Goal: Information Seeking & Learning: Learn about a topic

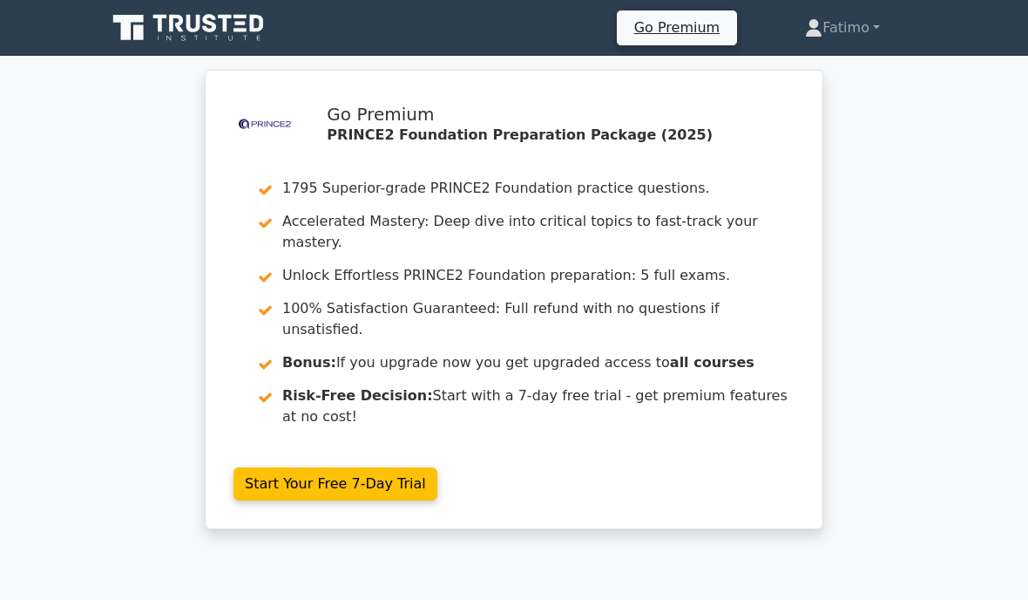
click at [833, 32] on link "Fatimo" at bounding box center [842, 27] width 159 height 35
click at [871, 34] on link "Fatimo" at bounding box center [842, 27] width 159 height 35
click at [810, 41] on link "Fatimo" at bounding box center [842, 27] width 159 height 35
click at [818, 31] on link "Fatimo" at bounding box center [842, 27] width 159 height 35
click at [196, 30] on icon at bounding box center [194, 23] width 14 height 17
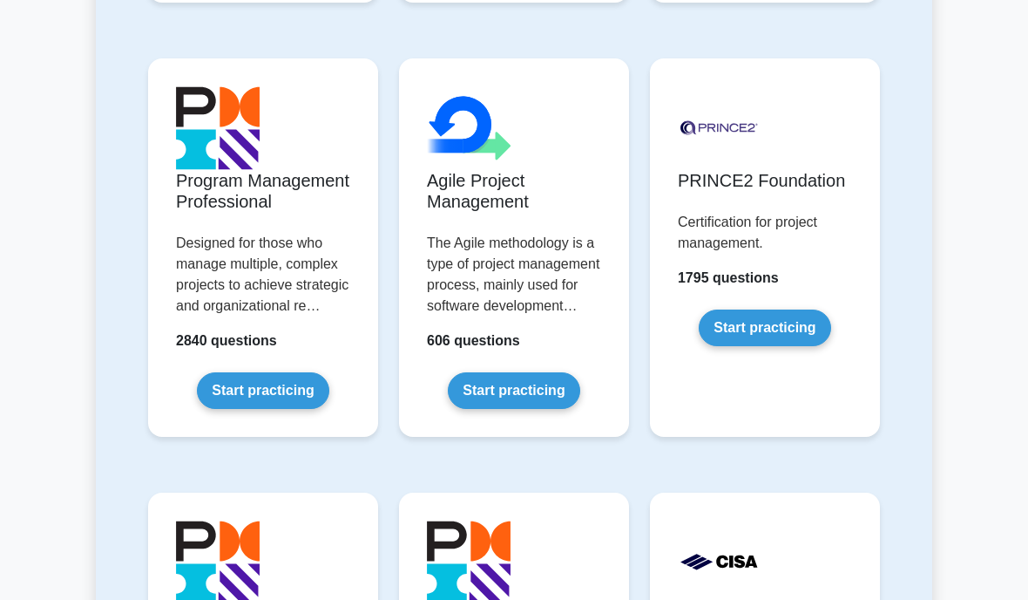
scroll to position [1279, 0]
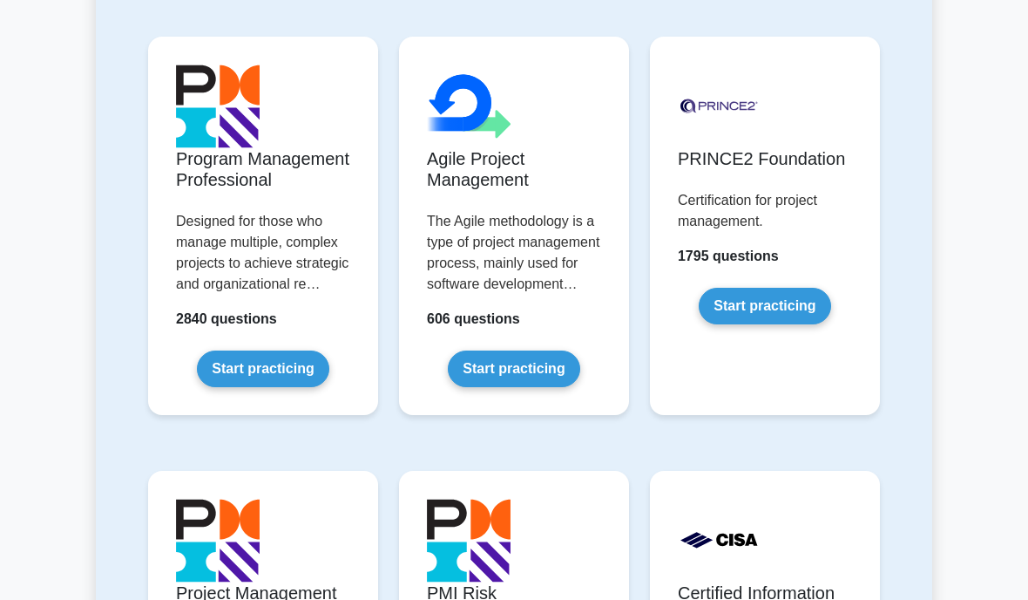
click at [736, 324] on link "Start practicing" at bounding box center [765, 306] width 132 height 37
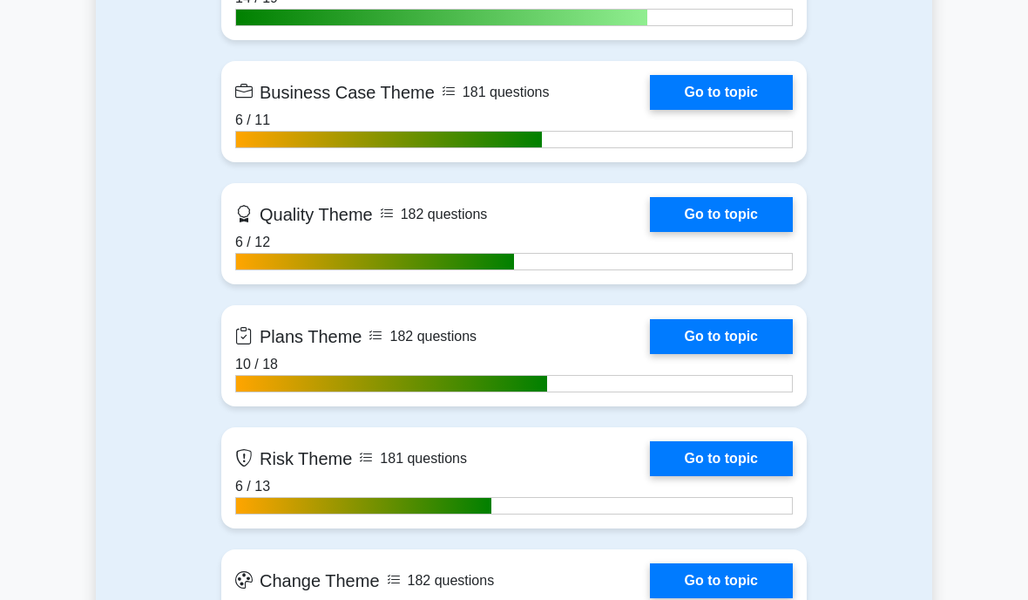
scroll to position [1595, 0]
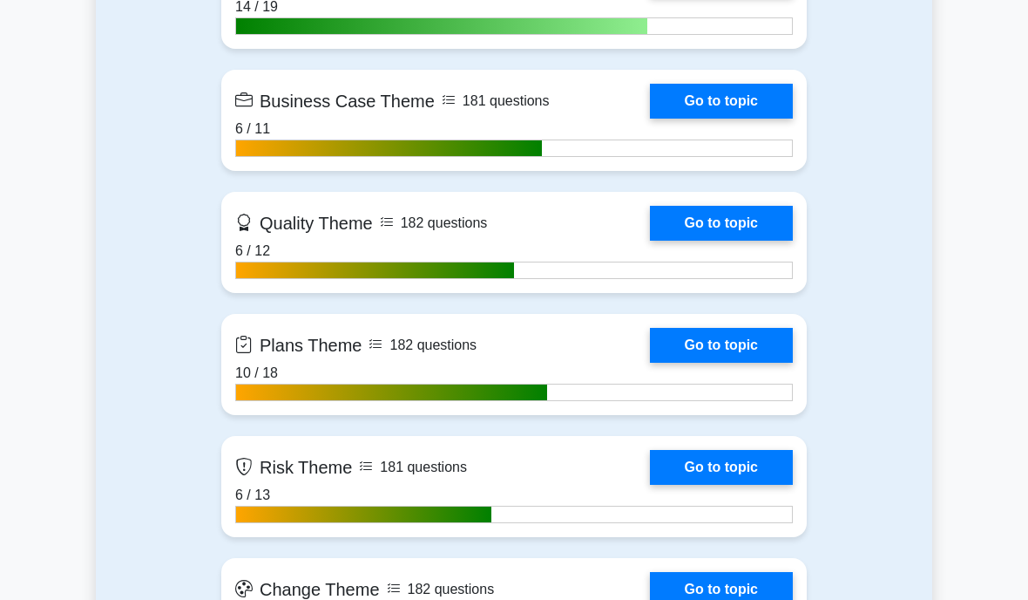
click at [672, 363] on link "Go to topic" at bounding box center [721, 345] width 143 height 35
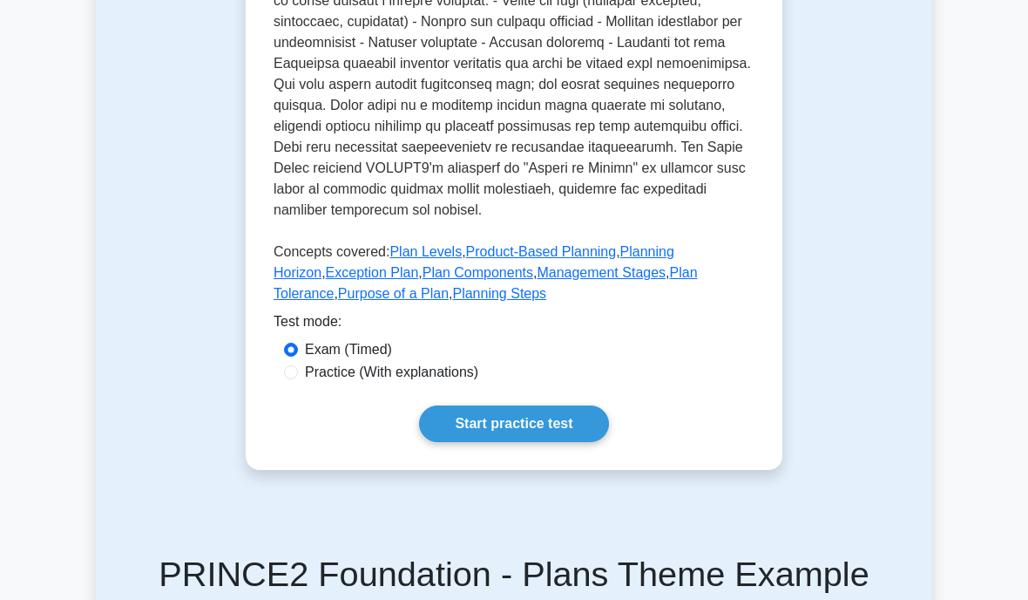
scroll to position [753, 0]
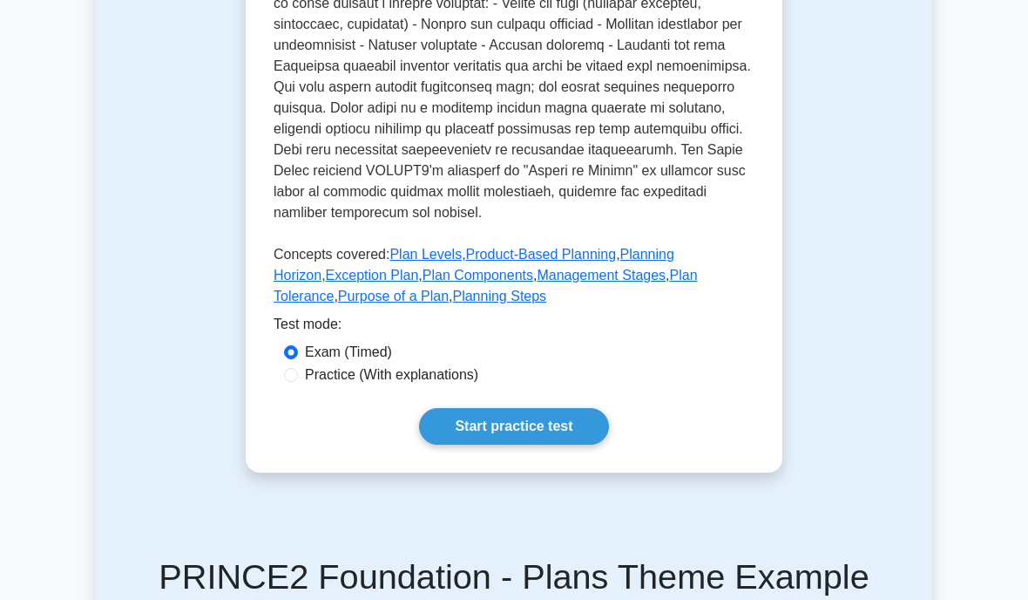
click at [472, 385] on label "Practice (With explanations)" at bounding box center [391, 374] width 173 height 21
click at [298, 382] on input "Practice (With explanations)" at bounding box center [291, 375] width 14 height 14
radio input "true"
click at [468, 444] on link "Start practice test" at bounding box center [513, 426] width 189 height 37
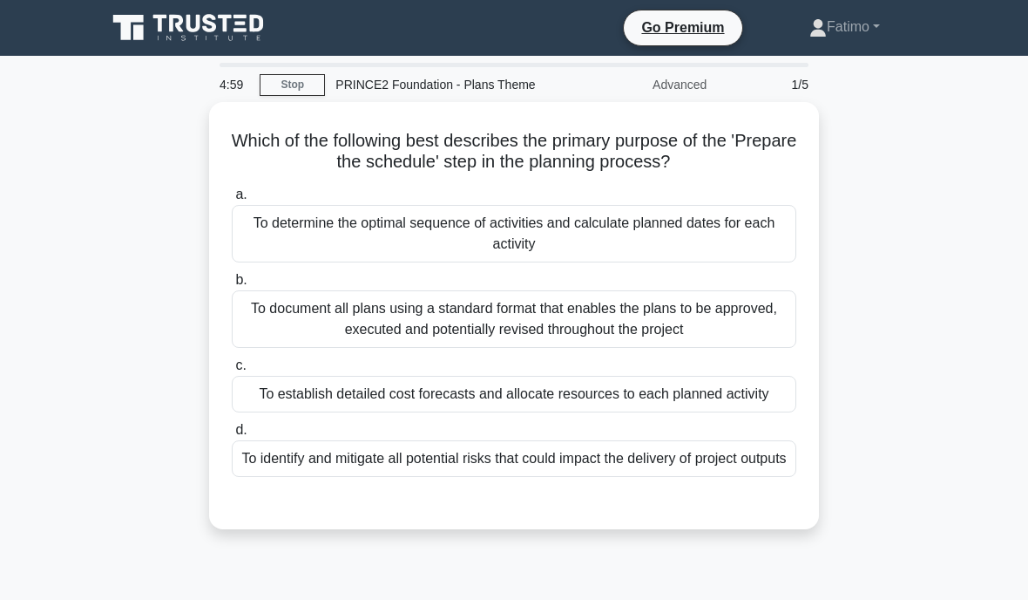
scroll to position [20, 0]
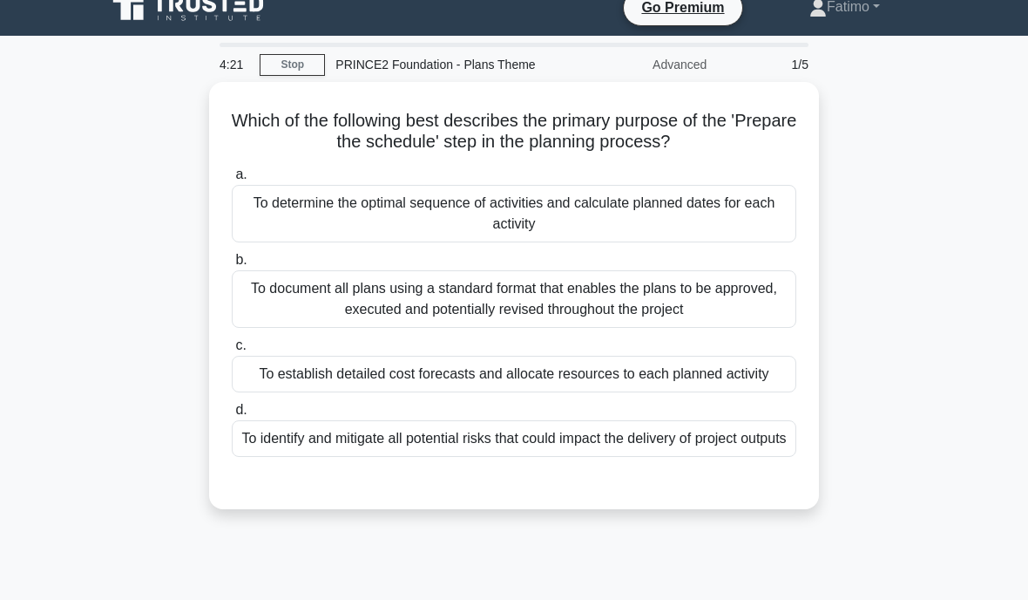
click at [682, 219] on div "To determine the optimal sequence of activities and calculate planned dates for…" at bounding box center [514, 214] width 565 height 58
click at [232, 180] on input "a. To determine the optimal sequence of activities and calculate planned dates …" at bounding box center [232, 174] width 0 height 11
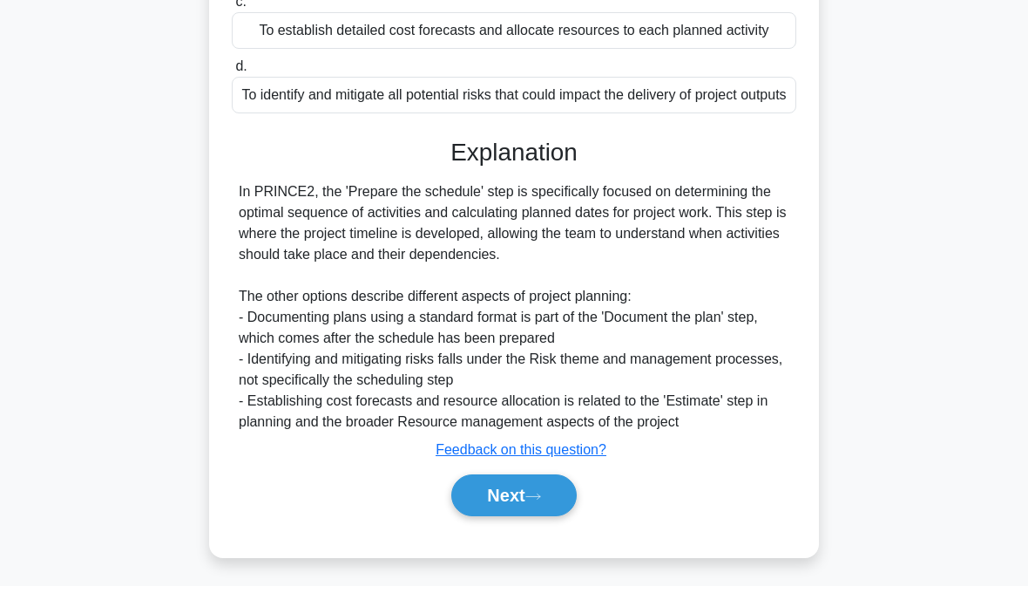
scroll to position [363, 0]
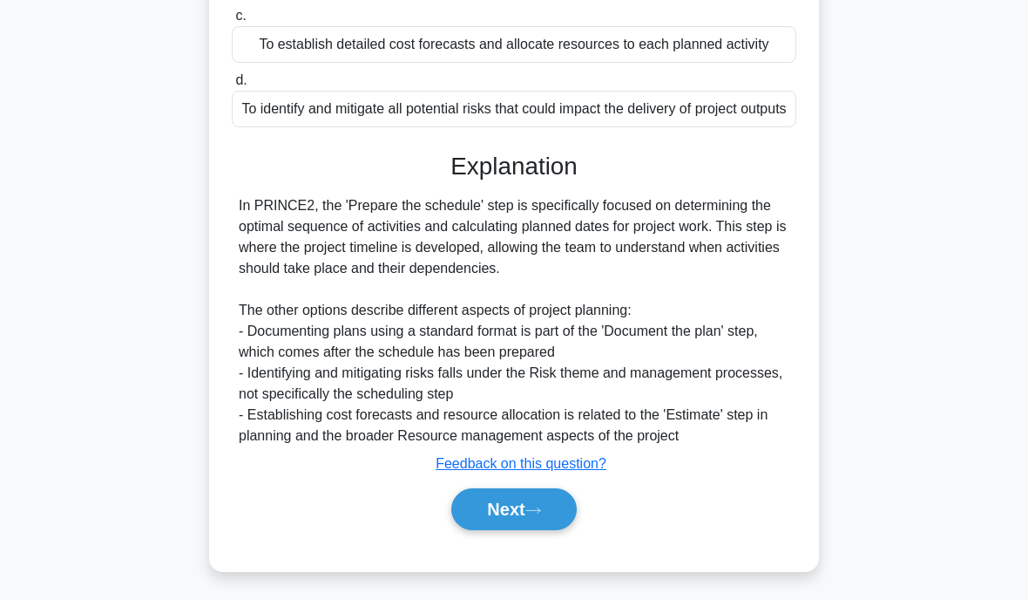
click at [510, 530] on button "Next" at bounding box center [513, 509] width 125 height 42
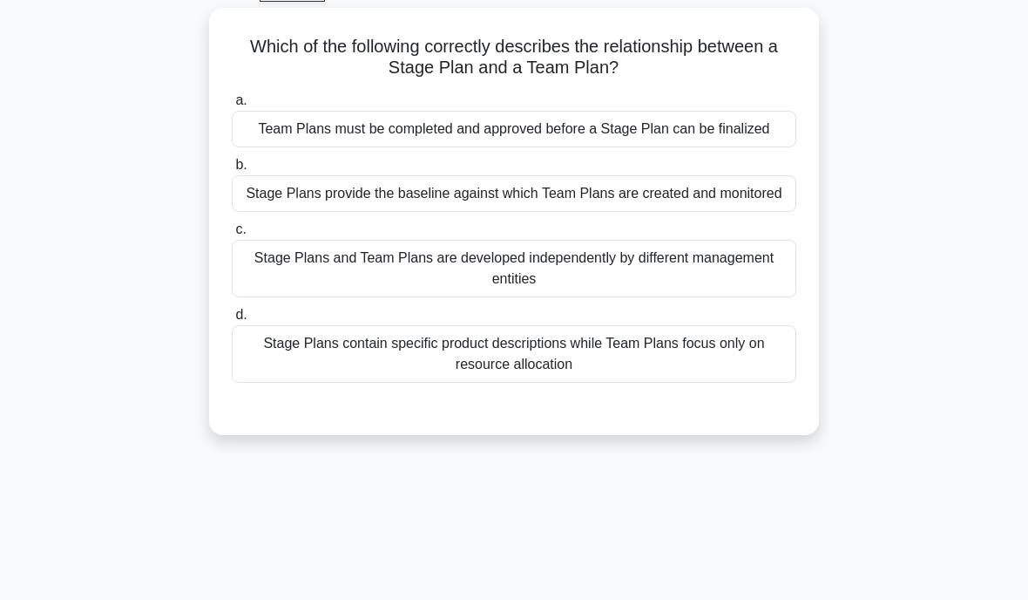
scroll to position [90, 0]
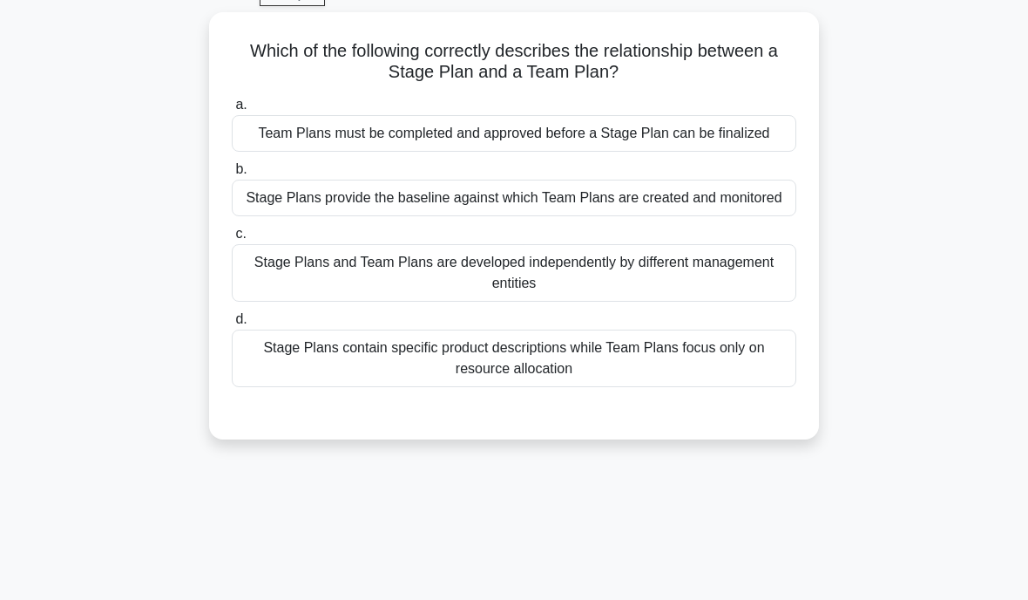
click at [637, 216] on div "Stage Plans provide the baseline against which Team Plans are created and monit…" at bounding box center [514, 198] width 565 height 37
click at [232, 175] on input "b. Stage Plans provide the baseline against which Team Plans are created and mo…" at bounding box center [232, 169] width 0 height 11
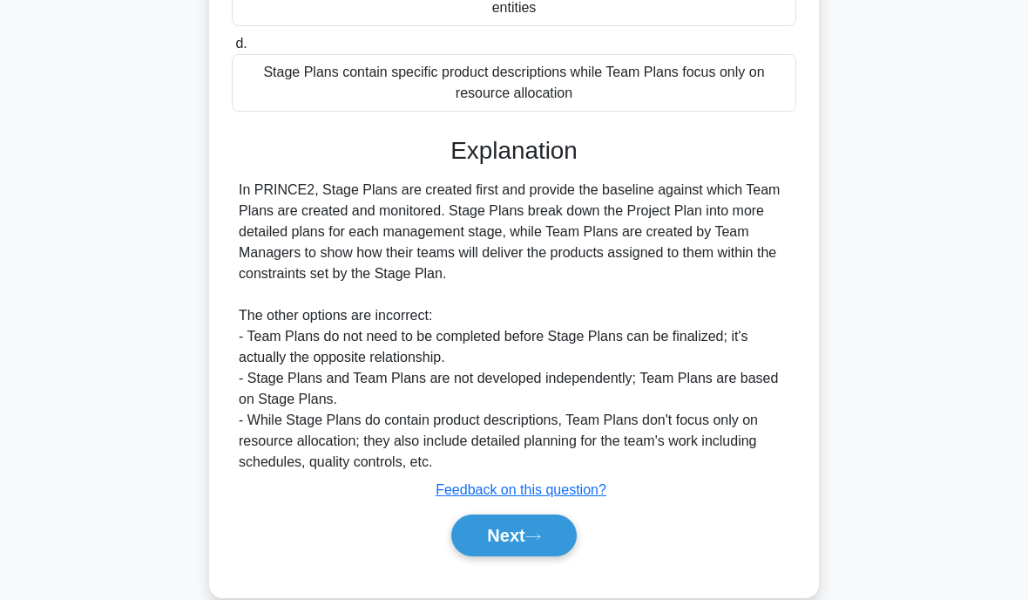
scroll to position [363, 0]
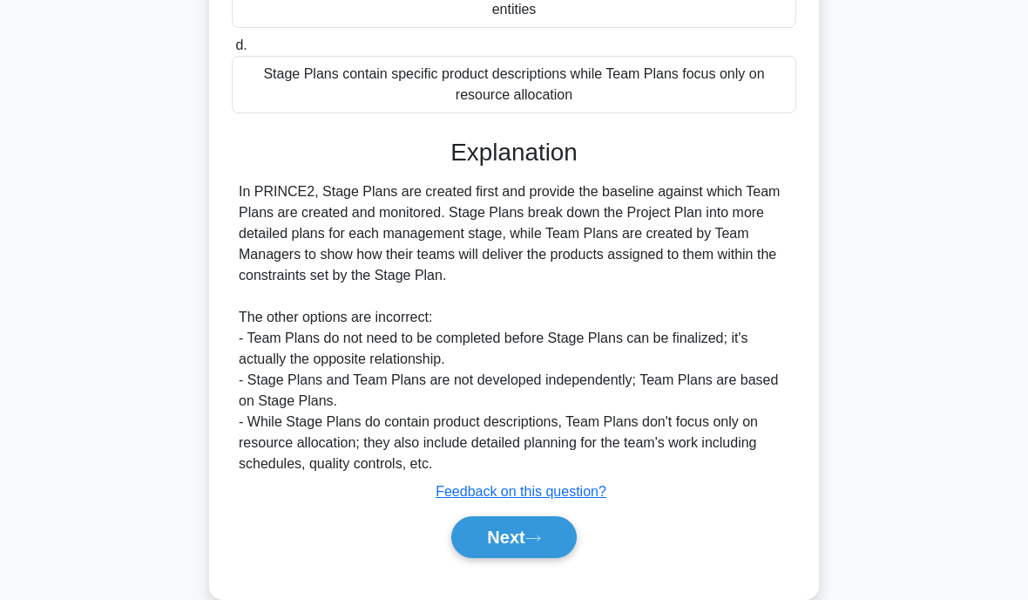
click at [516, 558] on button "Next" at bounding box center [513, 537] width 125 height 42
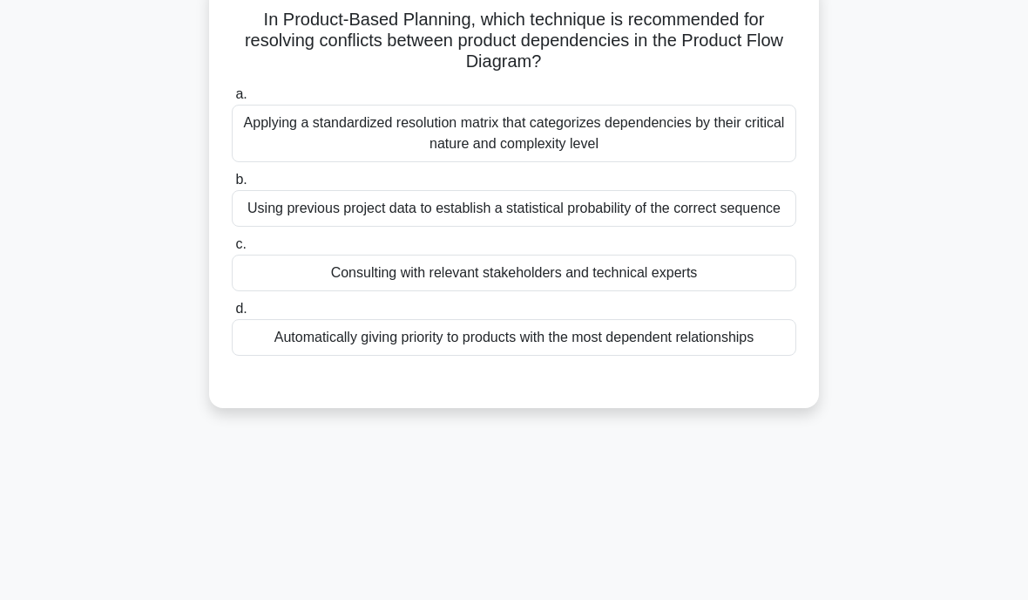
scroll to position [64, 0]
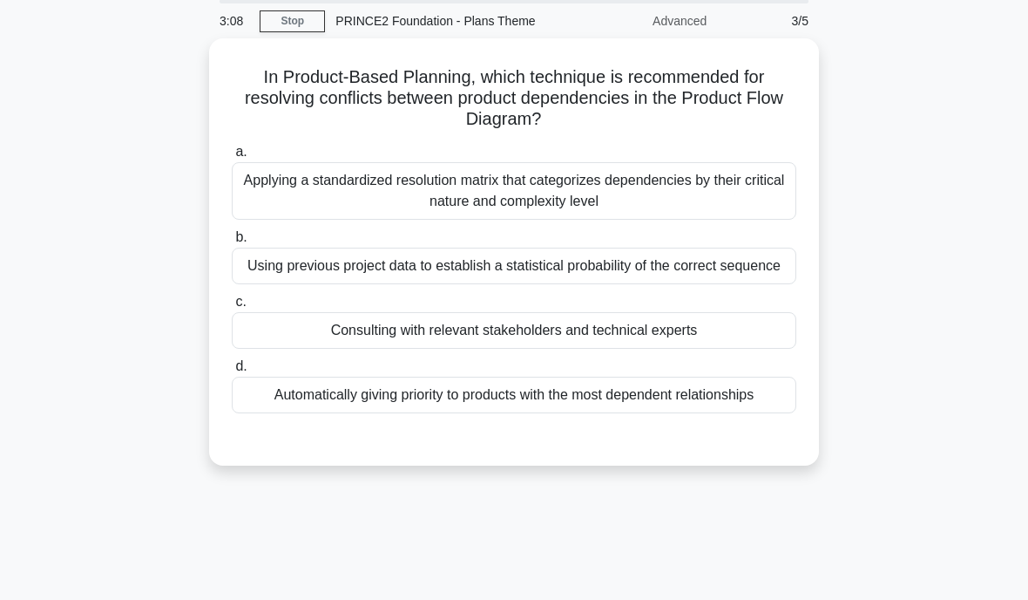
click at [720, 212] on div "Applying a standardized resolution matrix that categorizes dependencies by thei…" at bounding box center [514, 191] width 565 height 58
click at [232, 158] on input "a. Applying a standardized resolution matrix that categorizes dependencies by t…" at bounding box center [232, 151] width 0 height 11
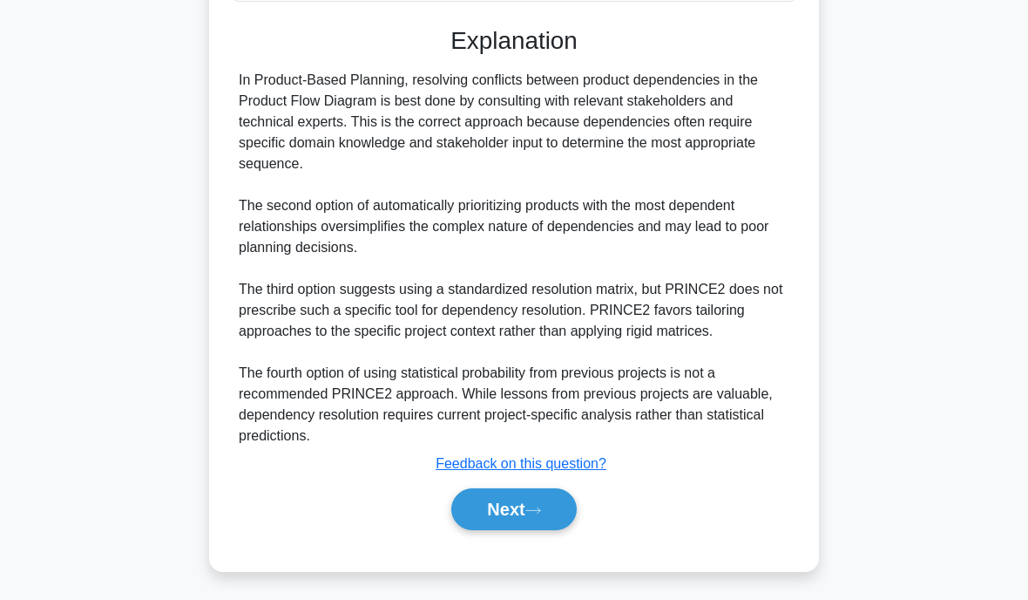
scroll to position [539, 0]
click at [514, 501] on button "Next" at bounding box center [513, 509] width 125 height 42
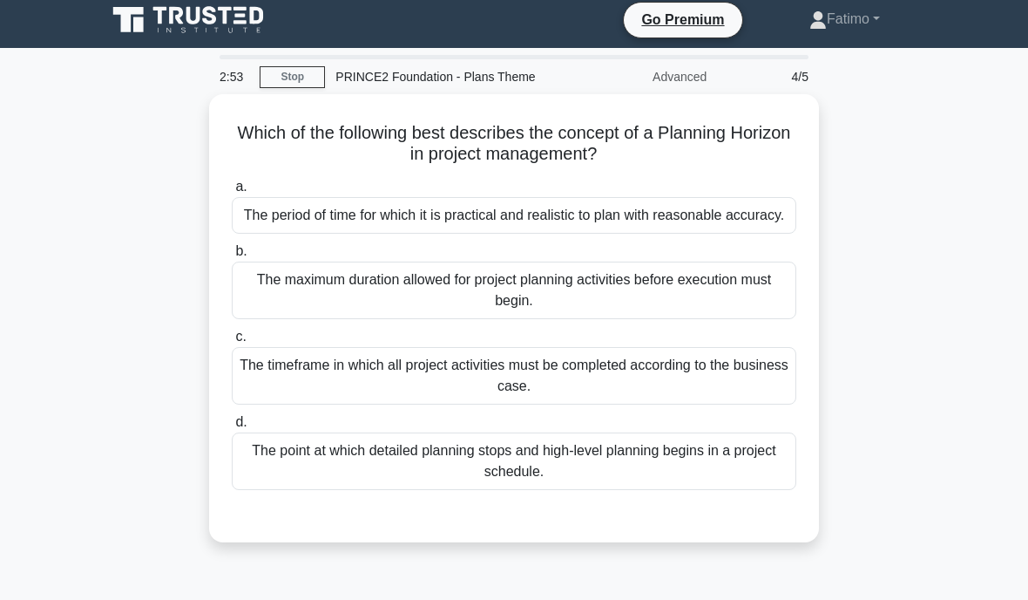
scroll to position [37, 0]
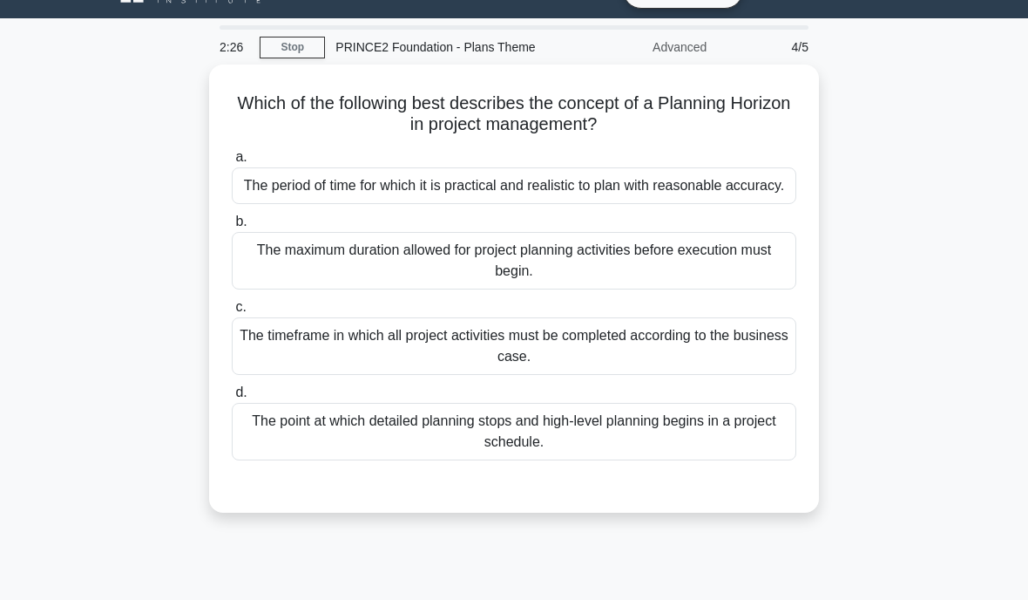
click at [504, 460] on div "The point at which detailed planning stops and high-level planning begins in a …" at bounding box center [514, 432] width 565 height 58
click at [232, 398] on input "d. The point at which detailed planning stops and high-level planning begins in…" at bounding box center [232, 392] width 0 height 11
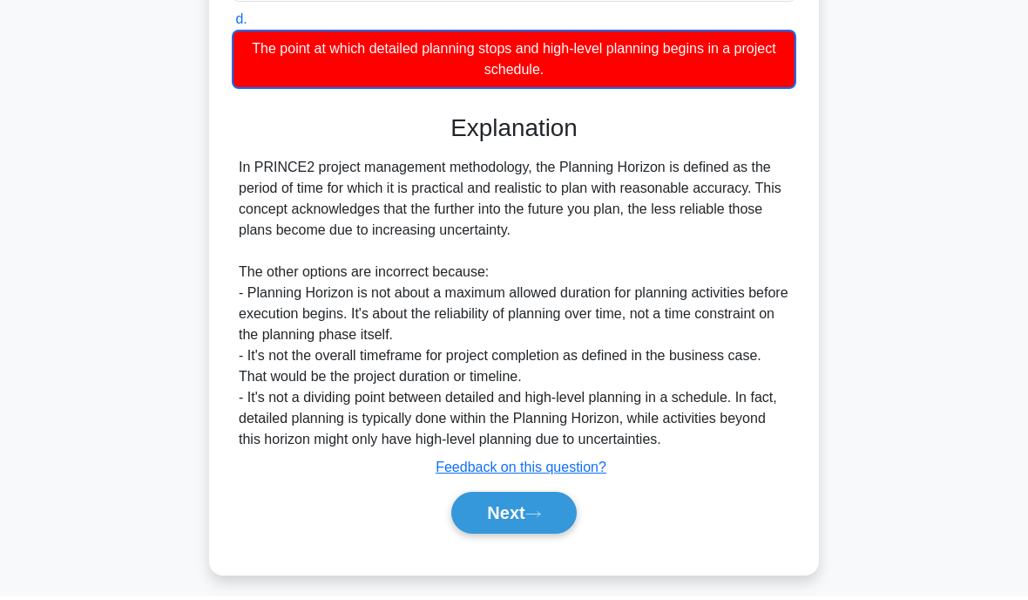
scroll to position [477, 0]
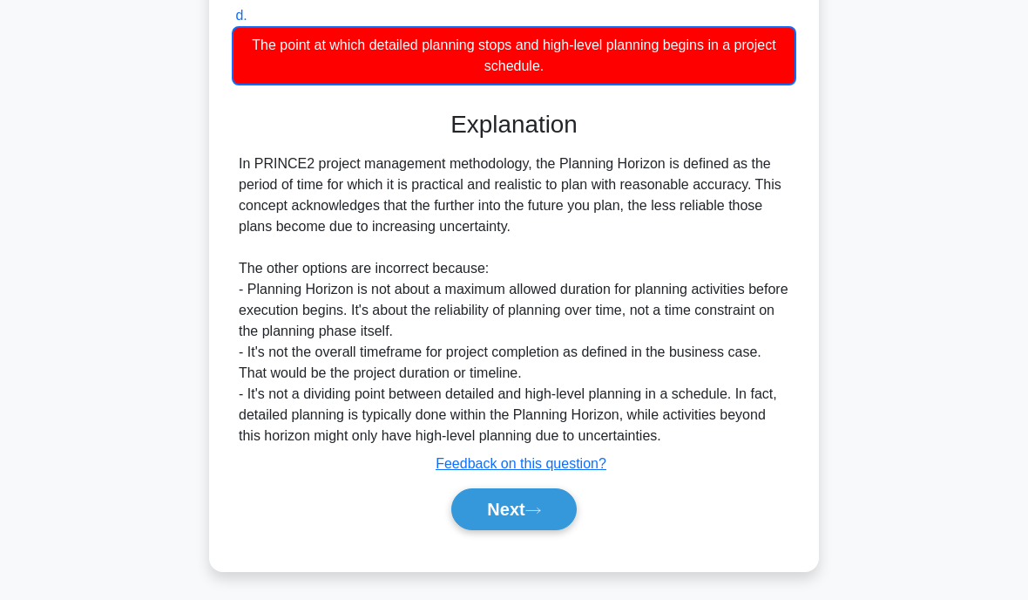
click at [506, 507] on button "Next" at bounding box center [513, 509] width 125 height 42
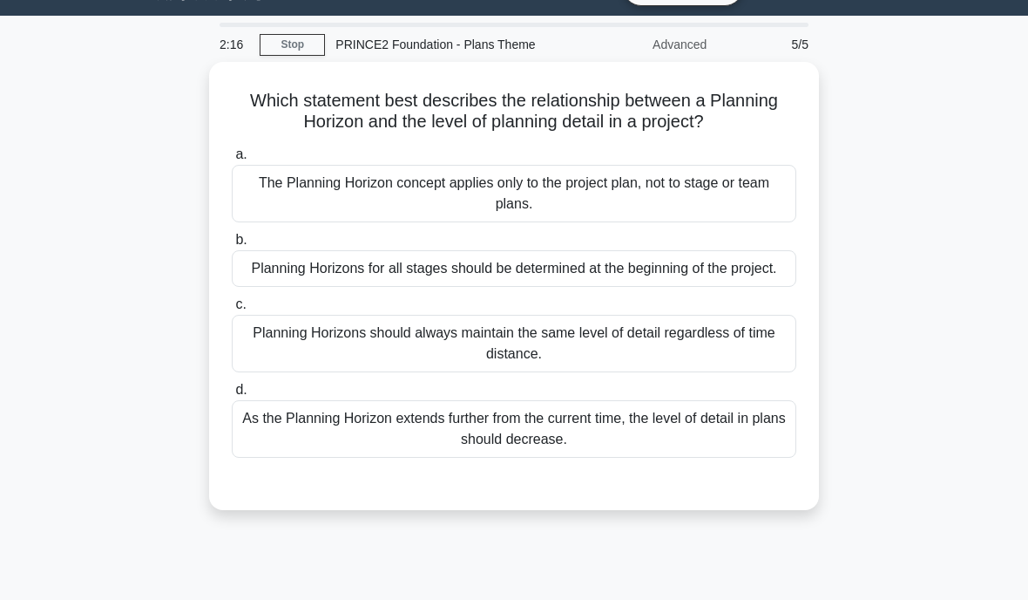
scroll to position [58, 0]
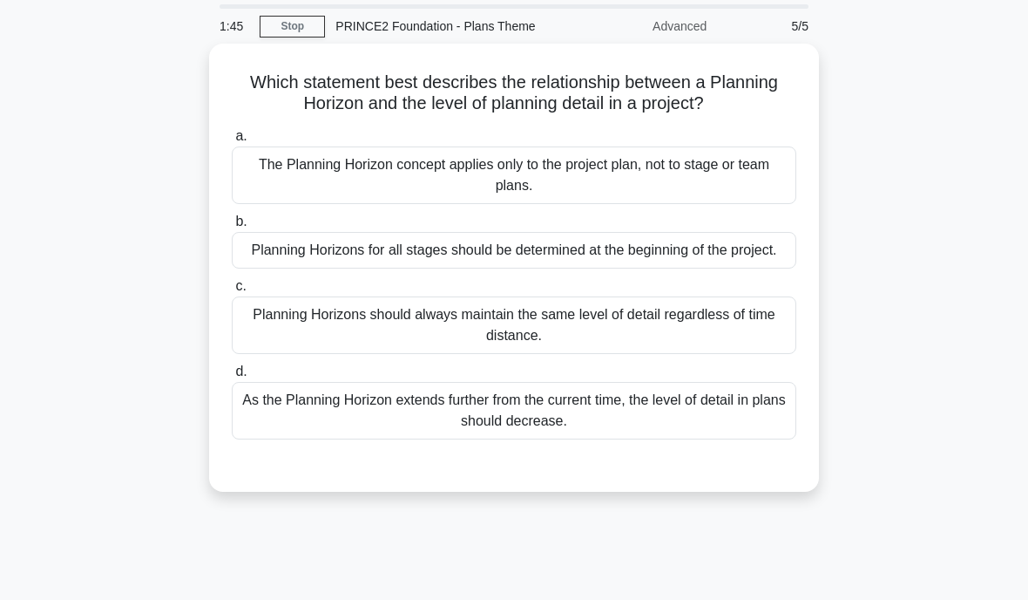
click at [753, 268] on div "Planning Horizons for all stages should be determined at the beginning of the p…" at bounding box center [514, 250] width 565 height 37
click at [232, 227] on input "b. Planning Horizons for all stages should be determined at the beginning of th…" at bounding box center [232, 221] width 0 height 11
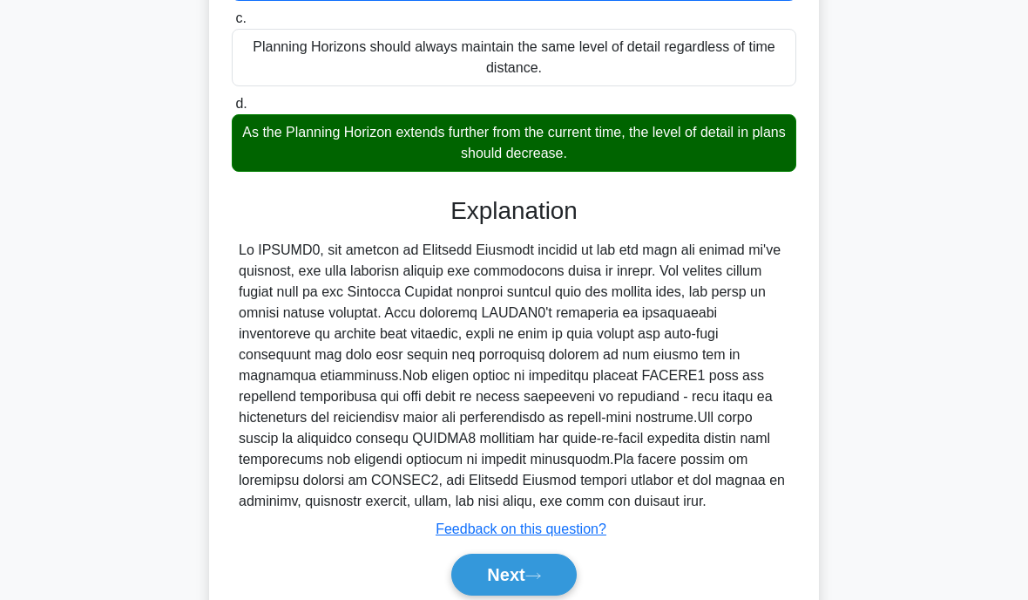
scroll to position [365, 0]
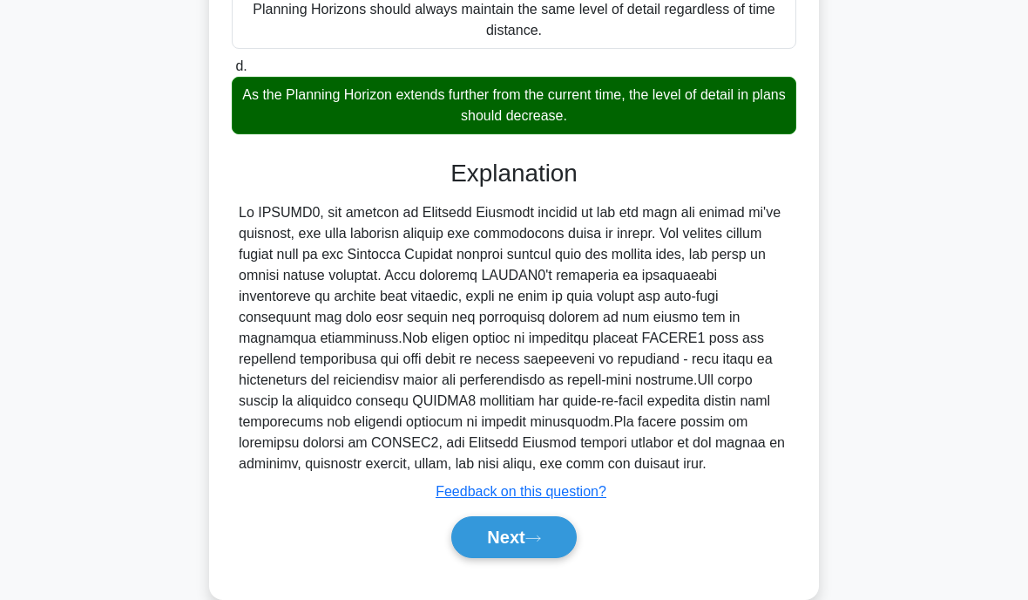
click at [529, 558] on button "Next" at bounding box center [513, 537] width 125 height 42
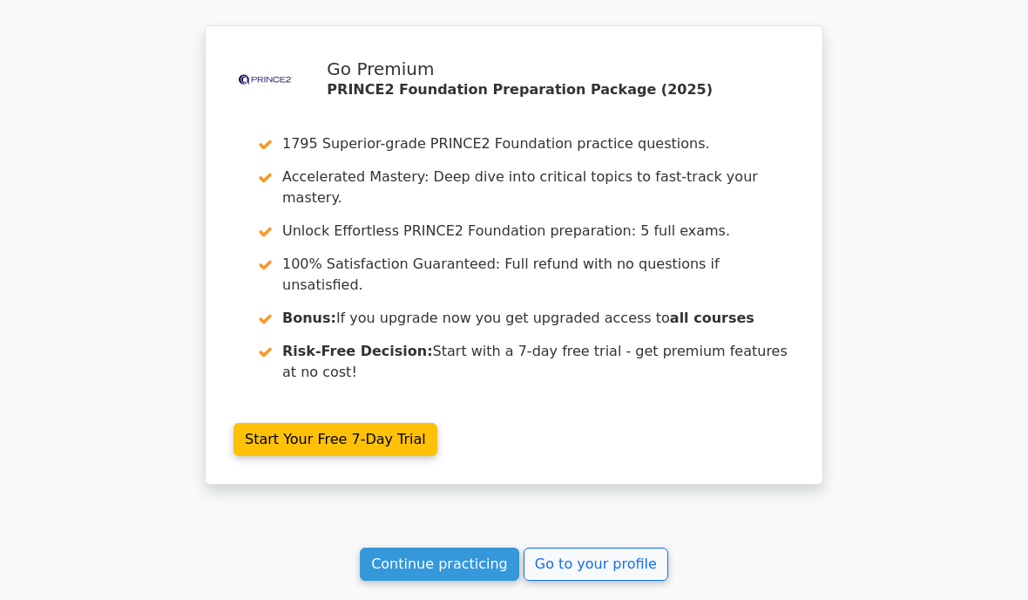
scroll to position [2476, 0]
click at [577, 548] on link "Go to your profile" at bounding box center [596, 564] width 145 height 33
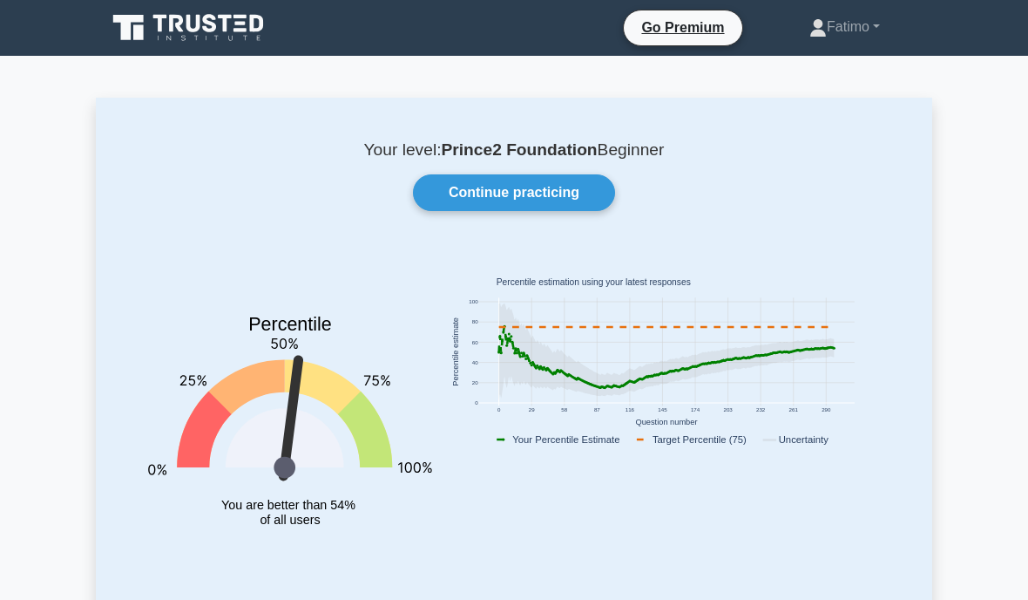
click at [864, 13] on link "Fatimo" at bounding box center [845, 27] width 154 height 35
click at [702, 194] on div "Continue practicing" at bounding box center [514, 192] width 774 height 37
click at [553, 198] on link "Continue practicing" at bounding box center [514, 192] width 202 height 37
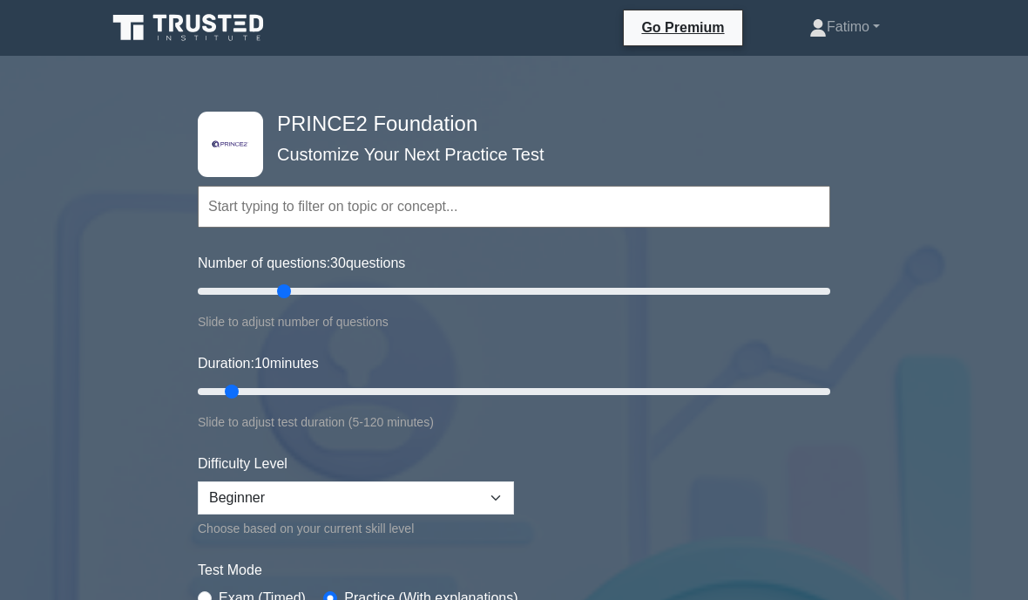
click at [292, 297] on input "Number of questions: 30 questions" at bounding box center [514, 291] width 633 height 21
click at [473, 289] on input "Number of questions: 55 questions" at bounding box center [514, 291] width 633 height 21
click at [436, 295] on input "Number of questions: 90 questions" at bounding box center [514, 291] width 633 height 21
click at [397, 298] on input "Number of questions: 80 questions" at bounding box center [514, 291] width 633 height 21
type input "60"
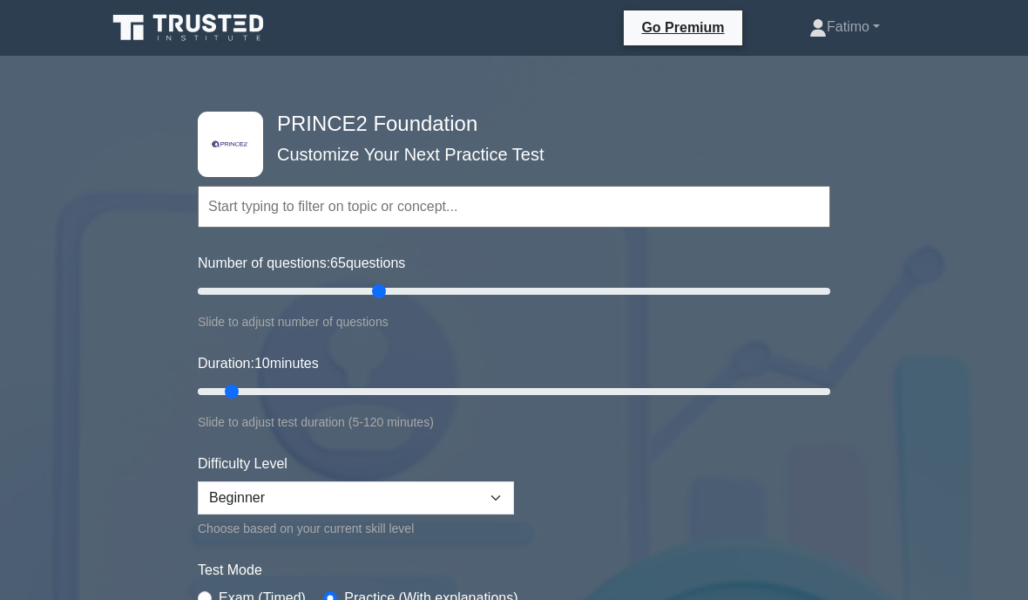
click at [383, 294] on input "Number of questions: 65 questions" at bounding box center [514, 291] width 633 height 21
click at [359, 384] on input "Duration: 10 minutes" at bounding box center [514, 391] width 633 height 21
click at [819, 395] on input "Duration: 35 minutes" at bounding box center [514, 391] width 633 height 21
click at [761, 398] on input "Duration: 120 minutes" at bounding box center [514, 391] width 633 height 21
click at [675, 392] on input "Duration: 110 minutes" at bounding box center [514, 391] width 633 height 21
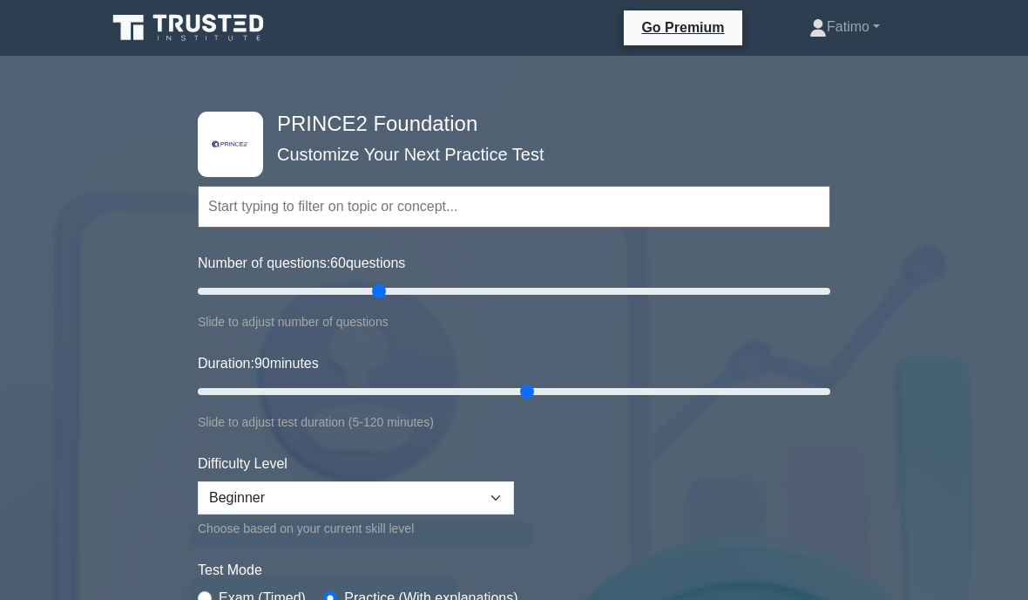
click at [520, 394] on input "Duration: 90 minutes" at bounding box center [514, 391] width 633 height 21
type input "60"
click at [502, 388] on input "Duration: 65 minutes" at bounding box center [514, 391] width 633 height 21
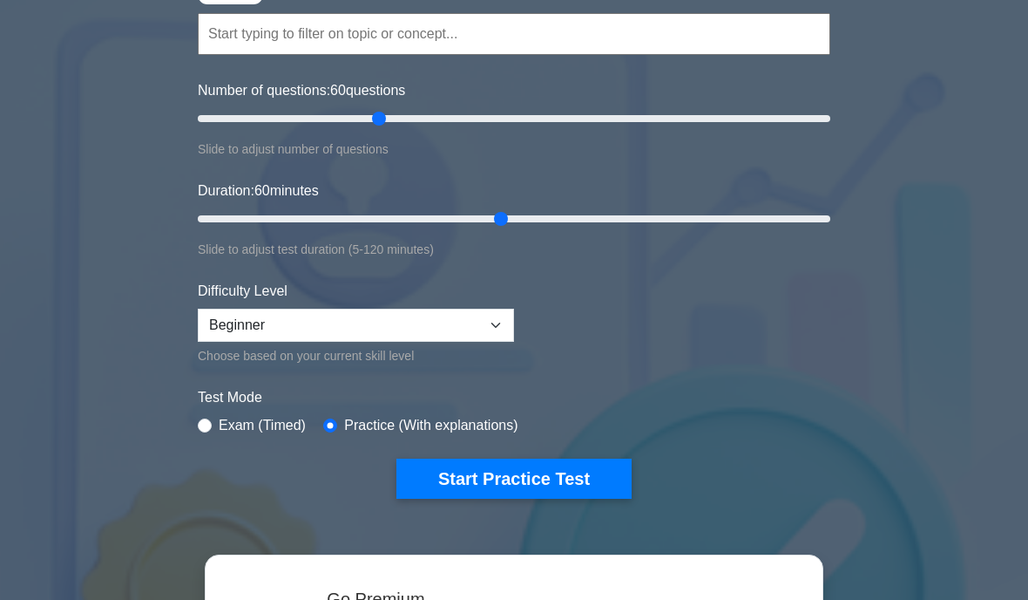
scroll to position [177, 0]
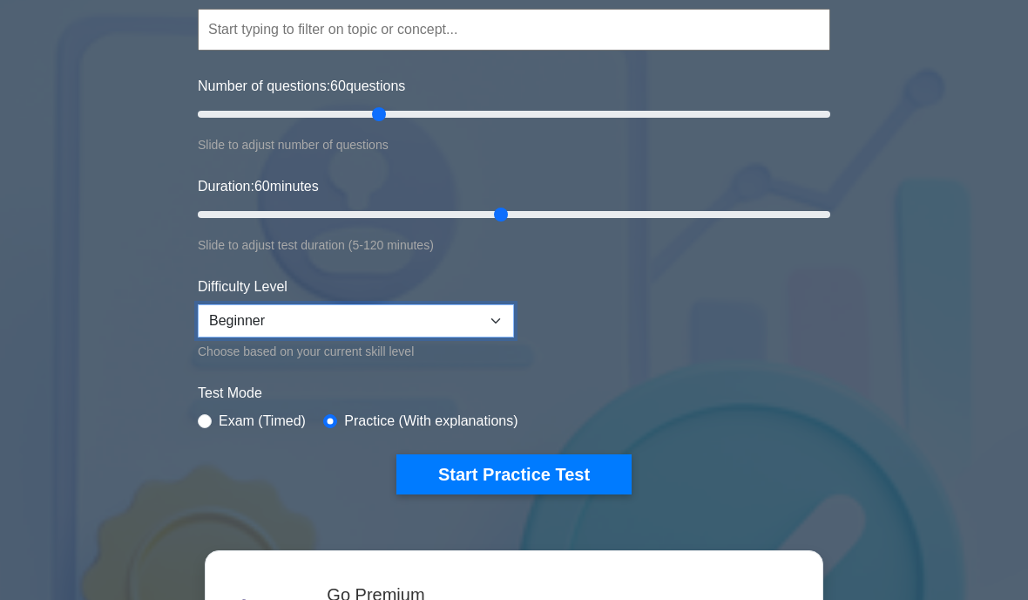
click at [477, 320] on select "Beginner Intermediate Expert" at bounding box center [356, 320] width 316 height 33
select select "expert"
click at [564, 474] on button "Start Practice Test" at bounding box center [514, 474] width 235 height 40
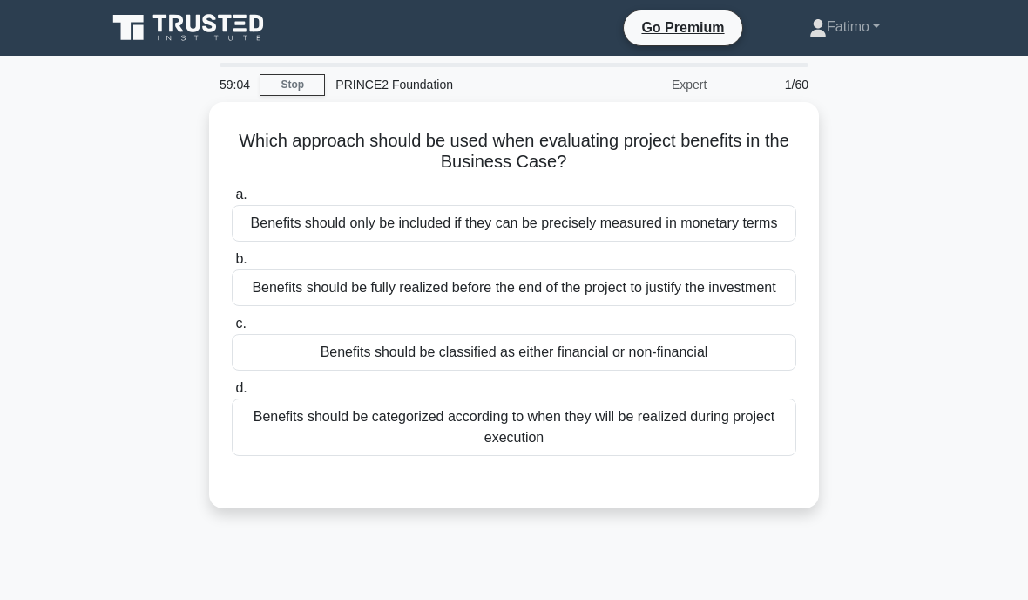
click at [751, 306] on div "Benefits should be fully realized before the end of the project to justify the …" at bounding box center [514, 287] width 565 height 37
click at [232, 265] on input "b. Benefits should be fully realized before the end of the project to justify t…" at bounding box center [232, 259] width 0 height 11
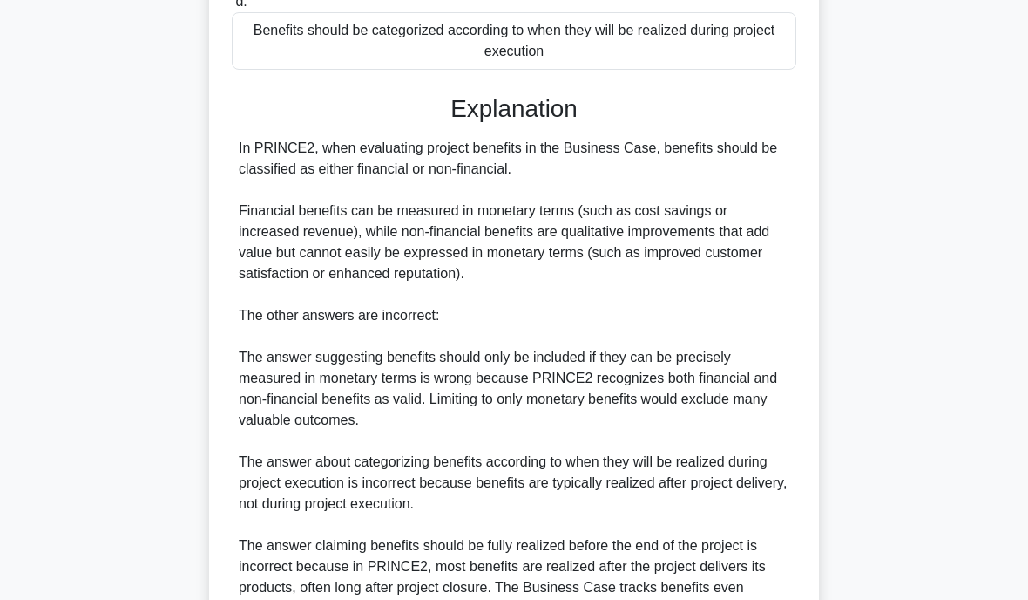
scroll to position [483, 0]
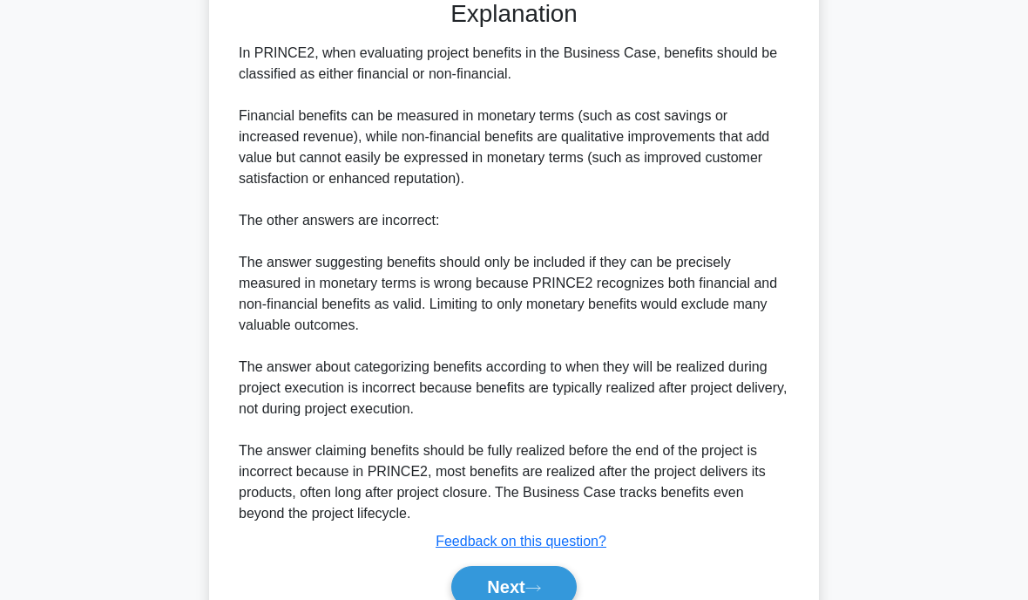
click at [499, 599] on button "Next" at bounding box center [513, 587] width 125 height 42
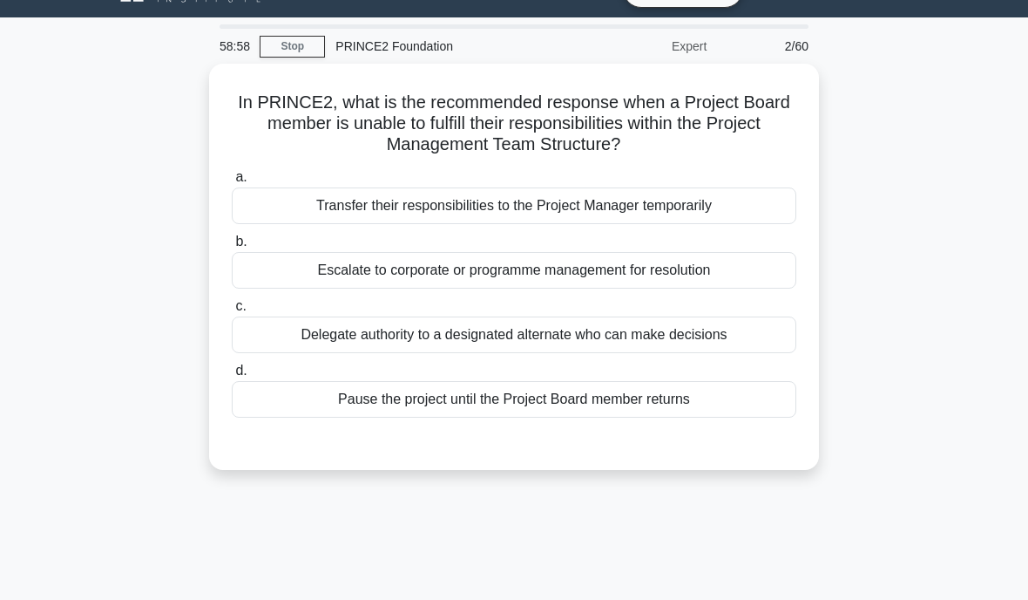
scroll to position [0, 0]
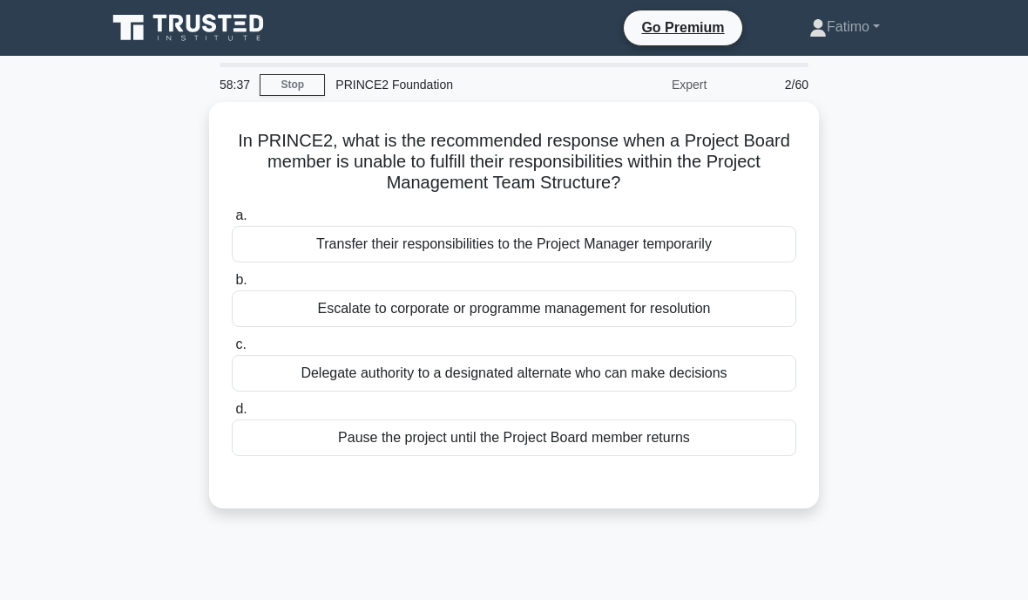
click at [679, 301] on div "Escalate to corporate or programme management for resolution" at bounding box center [514, 308] width 565 height 37
click at [232, 286] on input "b. Escalate to corporate or programme management for resolution" at bounding box center [232, 280] width 0 height 11
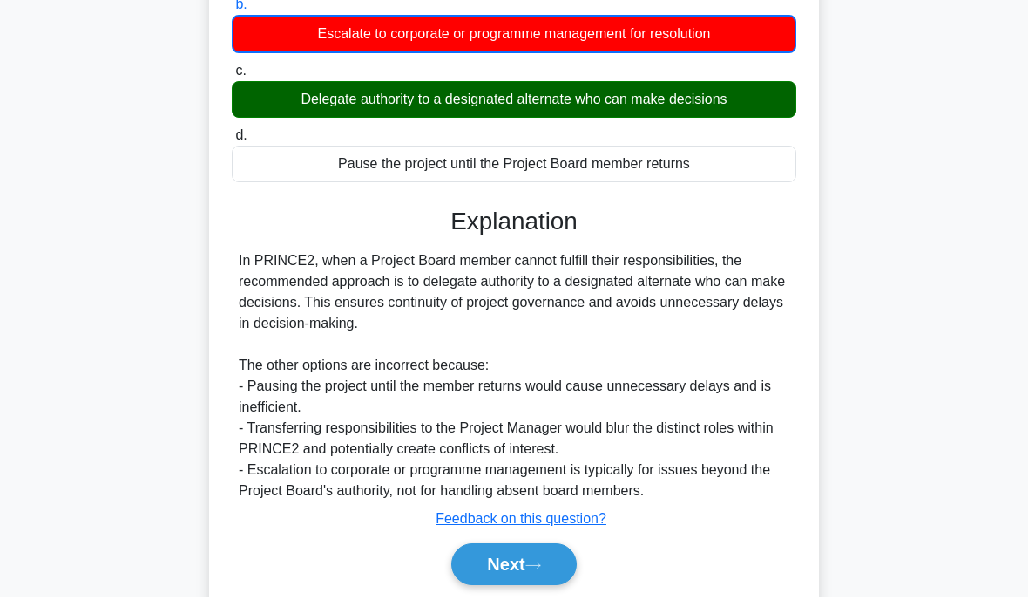
scroll to position [342, 0]
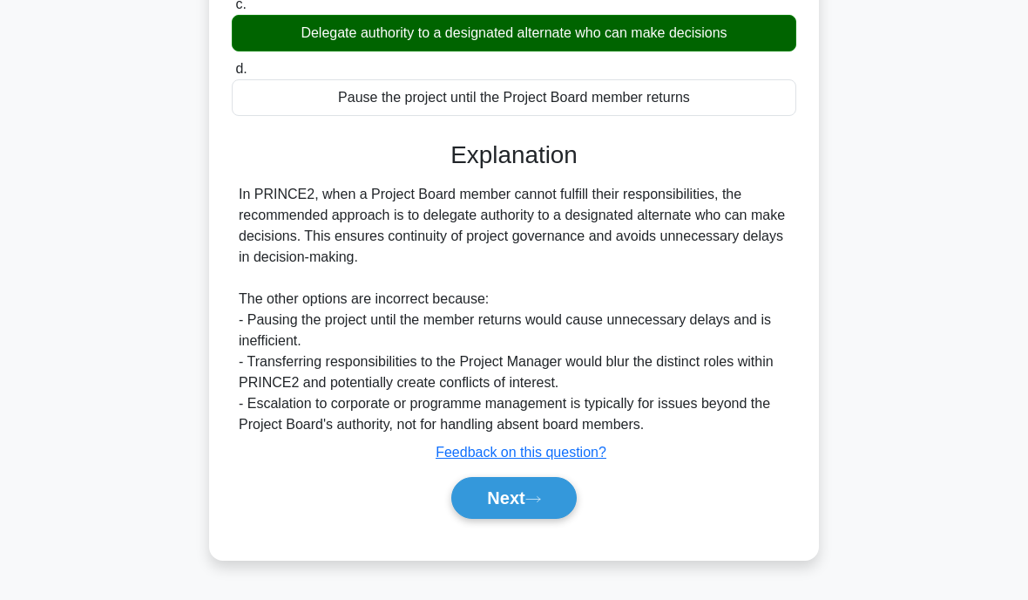
click at [481, 499] on button "Next" at bounding box center [513, 498] width 125 height 42
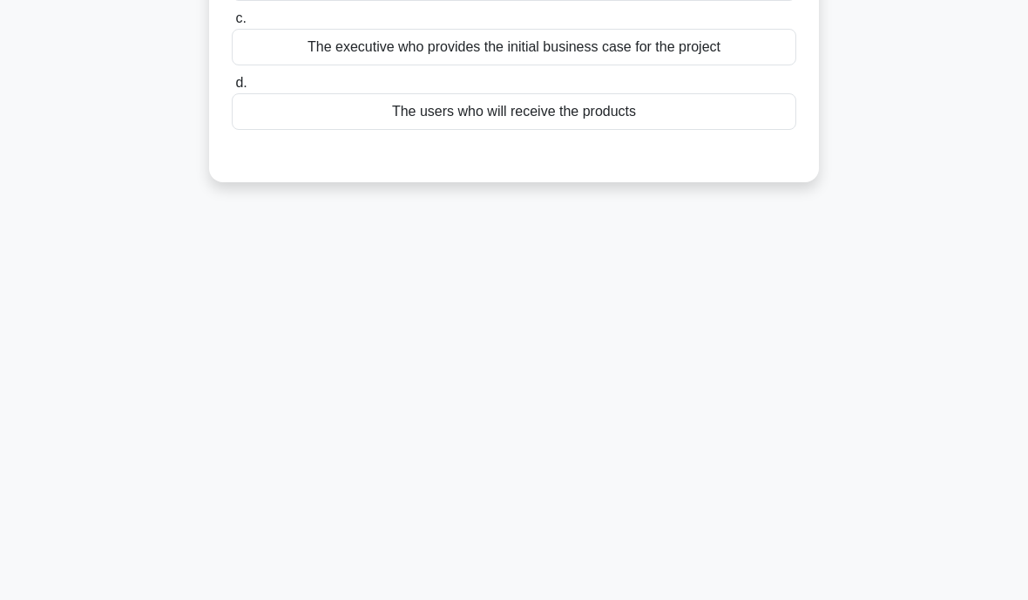
scroll to position [0, 0]
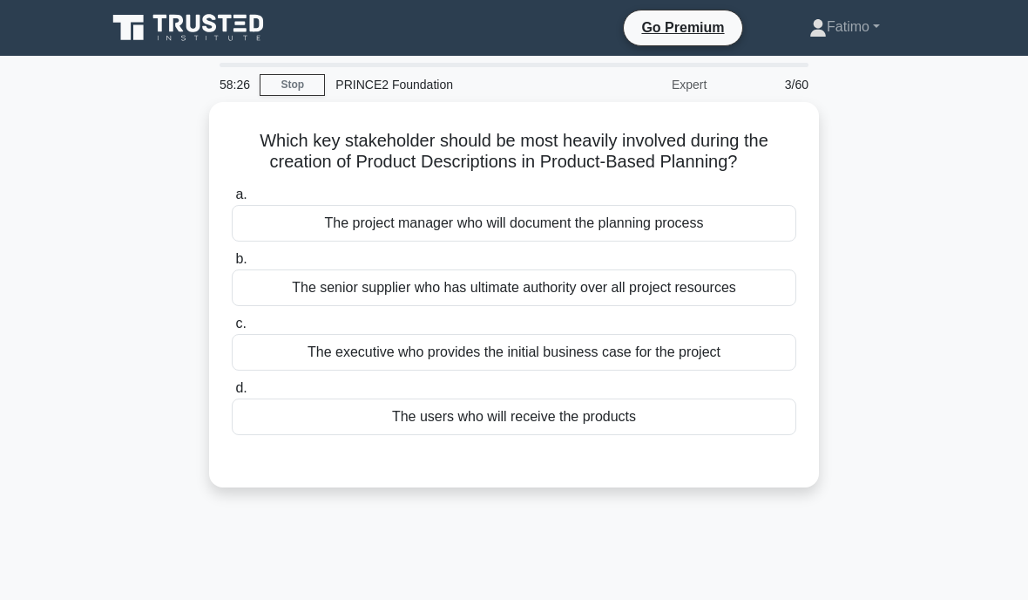
click at [305, 88] on link "Stop" at bounding box center [292, 85] width 65 height 22
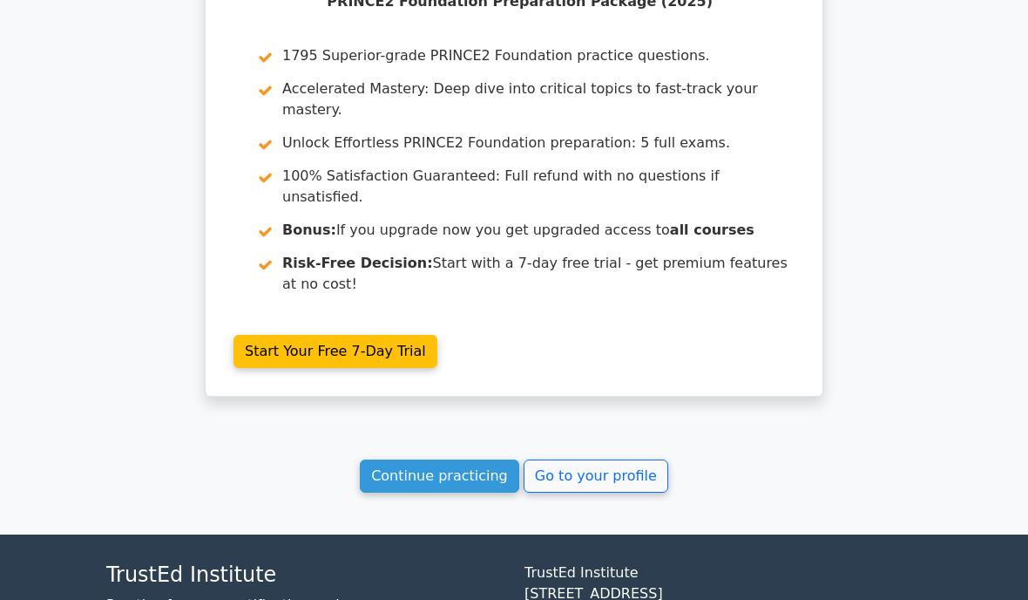
scroll to position [2530, 0]
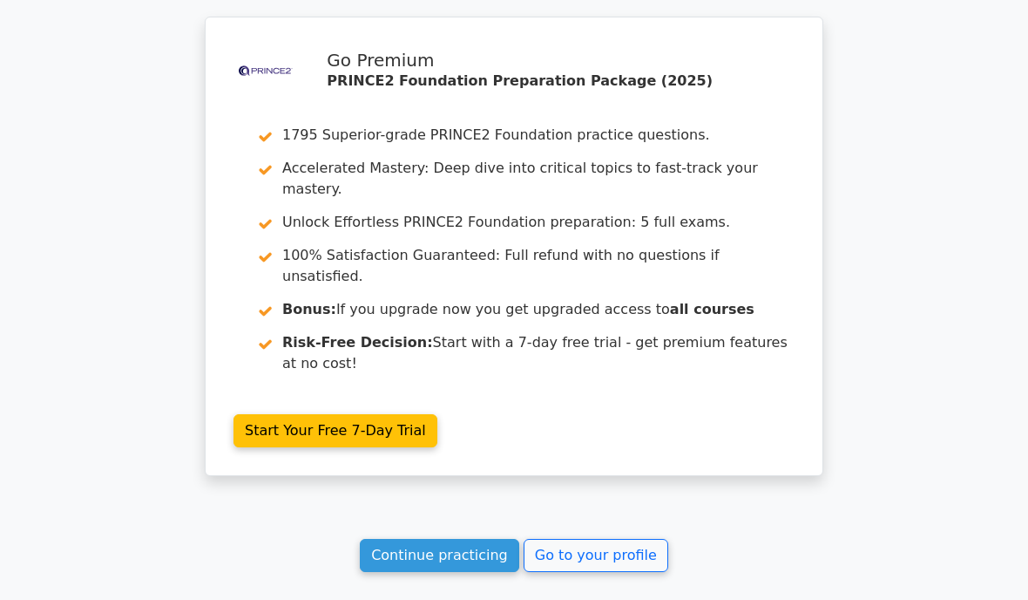
click at [477, 539] on link "Continue practicing" at bounding box center [439, 555] width 159 height 33
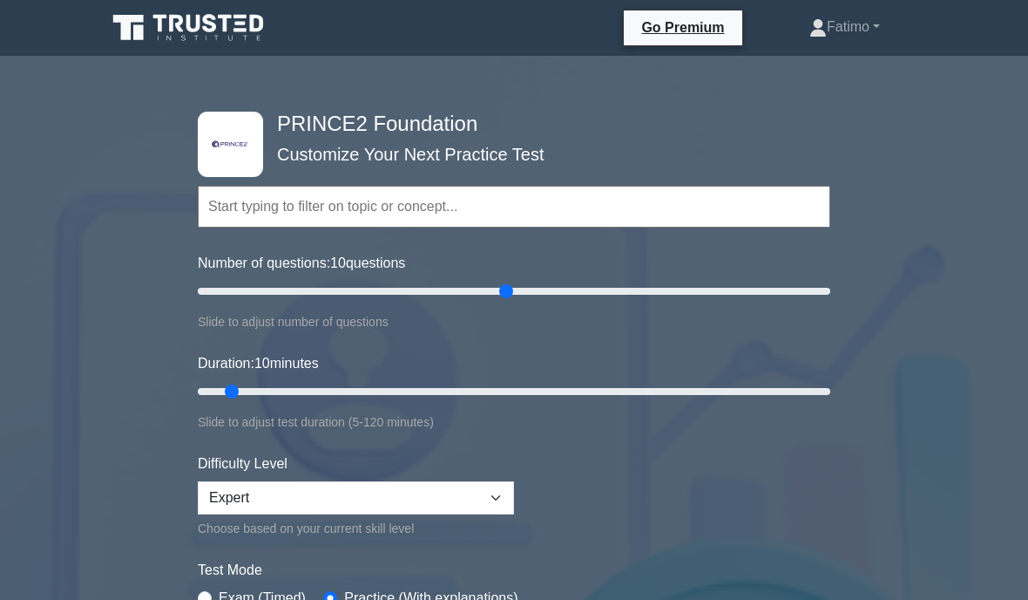
click at [506, 281] on input "Number of questions: 10 questions" at bounding box center [514, 291] width 633 height 21
click at [456, 295] on input "Number of questions: 100 questions" at bounding box center [514, 291] width 633 height 21
click at [424, 282] on input "Number of questions: 85 questions" at bounding box center [514, 291] width 633 height 21
click at [401, 291] on input "Number of questions: 75 questions" at bounding box center [514, 291] width 633 height 21
type input "60"
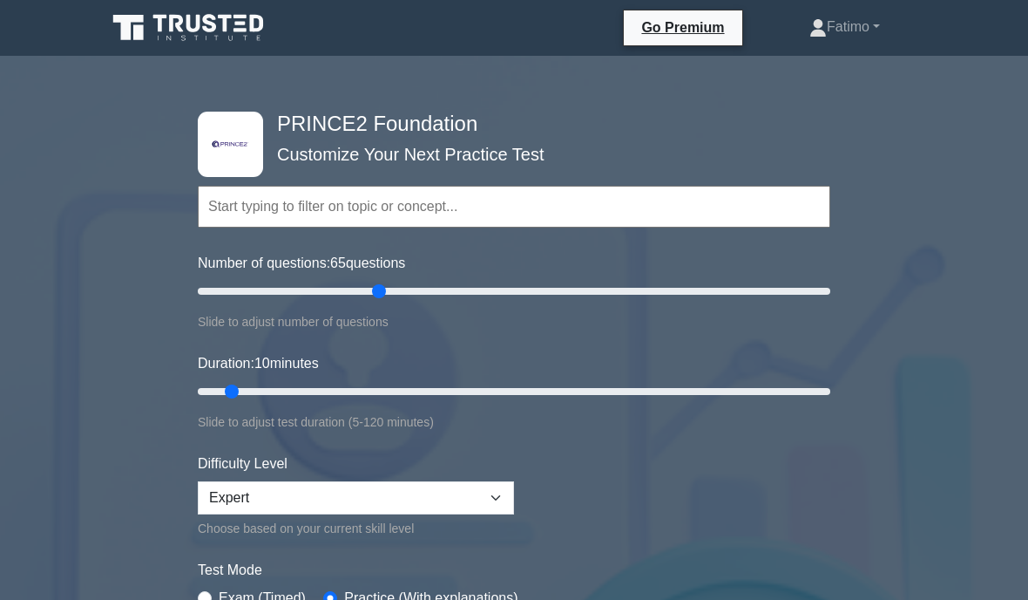
click at [383, 293] on input "Number of questions: 65 questions" at bounding box center [514, 291] width 633 height 21
type input "60"
click at [501, 381] on input "Duration: 10 minutes" at bounding box center [514, 391] width 633 height 21
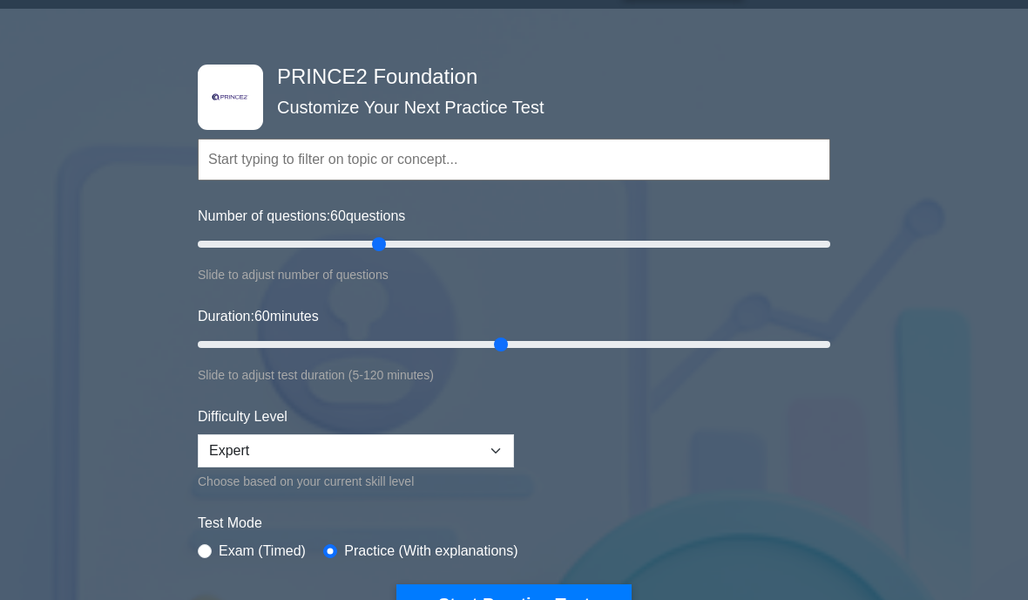
scroll to position [50, 0]
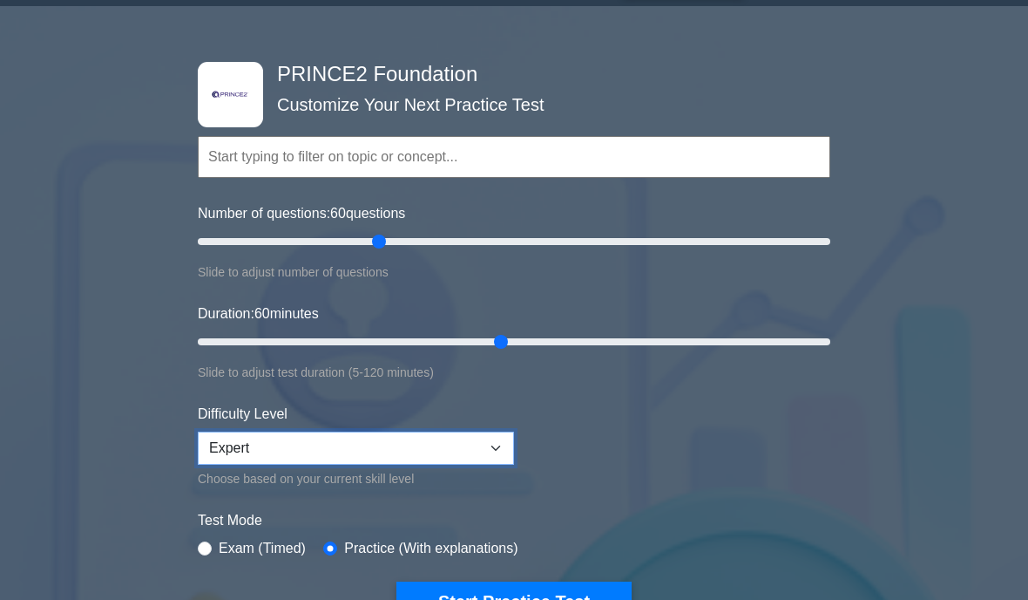
click at [461, 444] on select "Beginner Intermediate Expert" at bounding box center [356, 447] width 316 height 33
select select "intermediate"
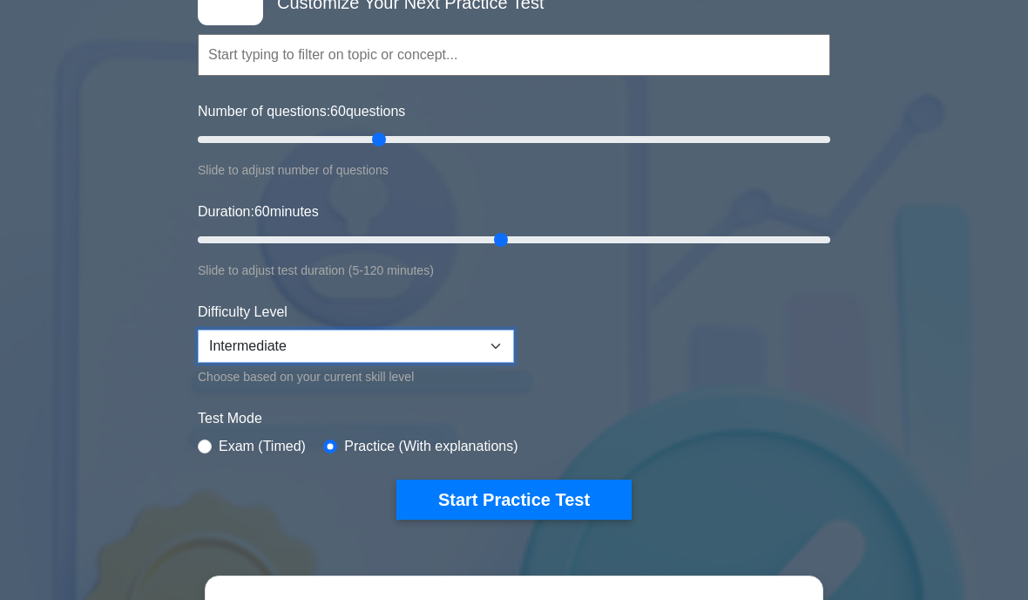
scroll to position [153, 0]
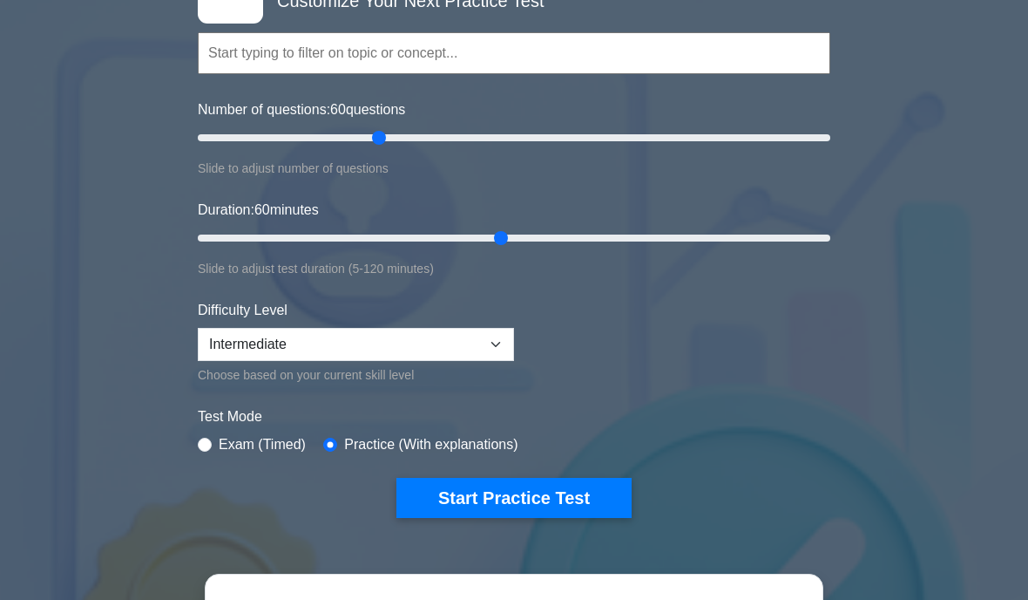
click at [288, 438] on label "Exam (Timed)" at bounding box center [262, 444] width 87 height 21
click at [214, 435] on div "Exam (Timed)" at bounding box center [252, 444] width 108 height 21
click at [205, 438] on input "radio" at bounding box center [205, 445] width 14 height 14
radio input "true"
click at [525, 497] on button "Start Practice Test" at bounding box center [514, 498] width 235 height 40
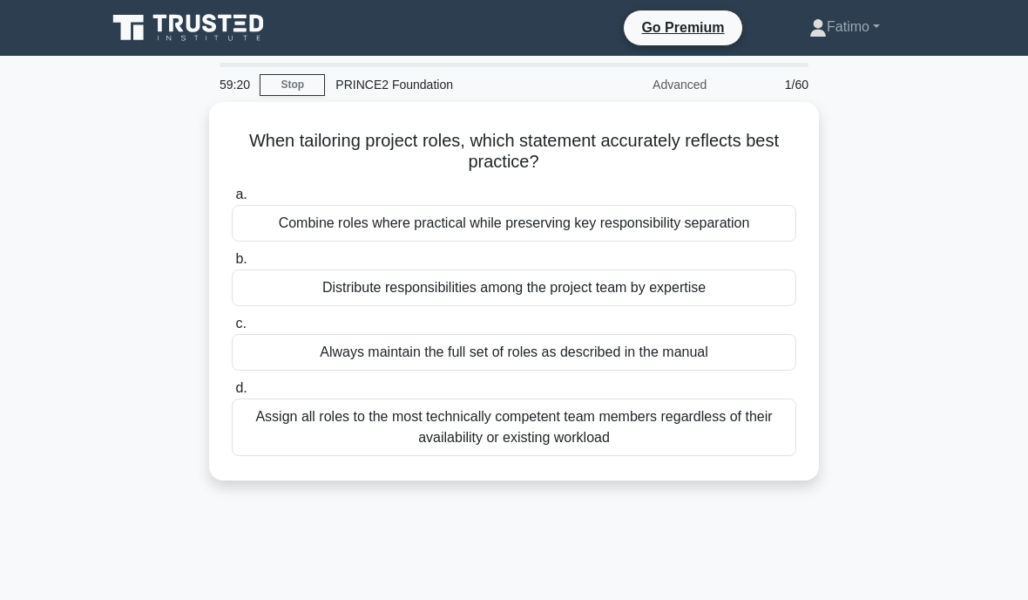
click at [710, 285] on div "Distribute responsibilities among the project team by expertise" at bounding box center [514, 287] width 565 height 37
click at [232, 265] on input "b. Distribute responsibilities among the project team by expertise" at bounding box center [232, 259] width 0 height 11
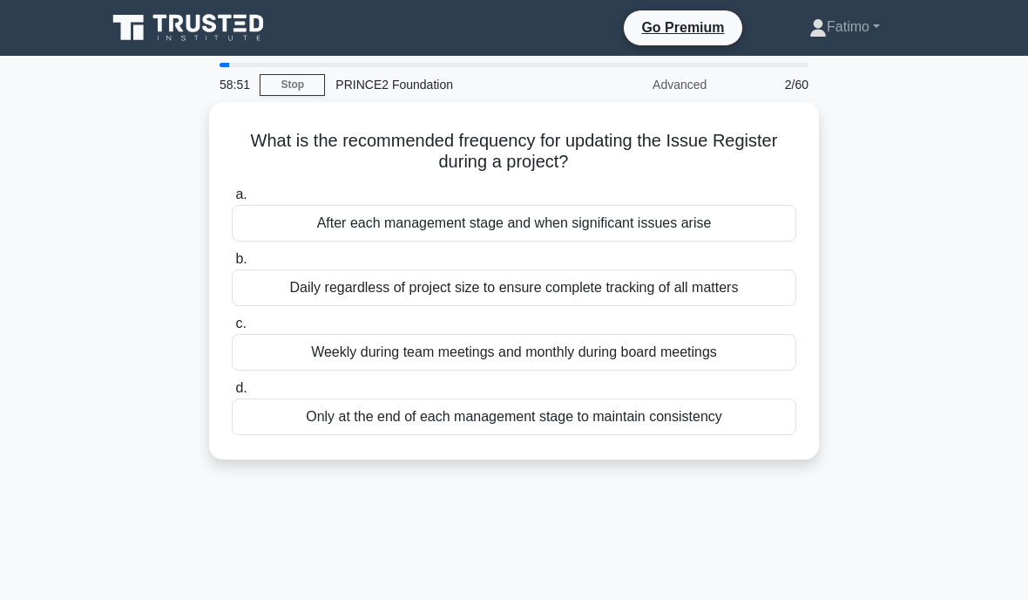
click at [720, 281] on div "Daily regardless of project size to ensure complete tracking of all matters" at bounding box center [514, 287] width 565 height 37
click at [232, 265] on input "b. Daily regardless of project size to ensure complete tracking of all matters" at bounding box center [232, 259] width 0 height 11
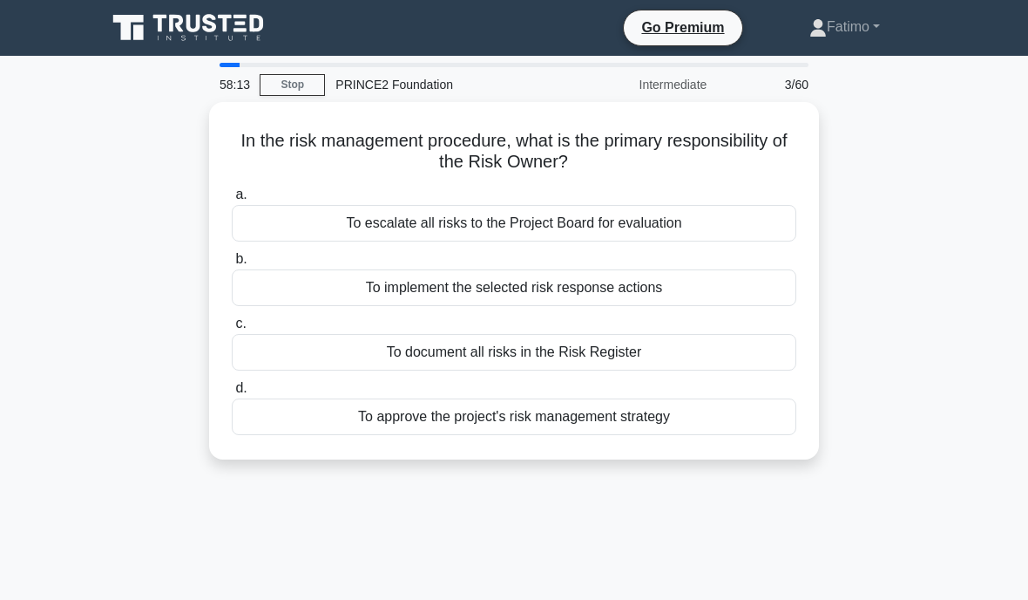
click at [616, 349] on div "To document all risks in the Risk Register" at bounding box center [514, 352] width 565 height 37
click at [232, 329] on input "c. To document all risks in the Risk Register" at bounding box center [232, 323] width 0 height 11
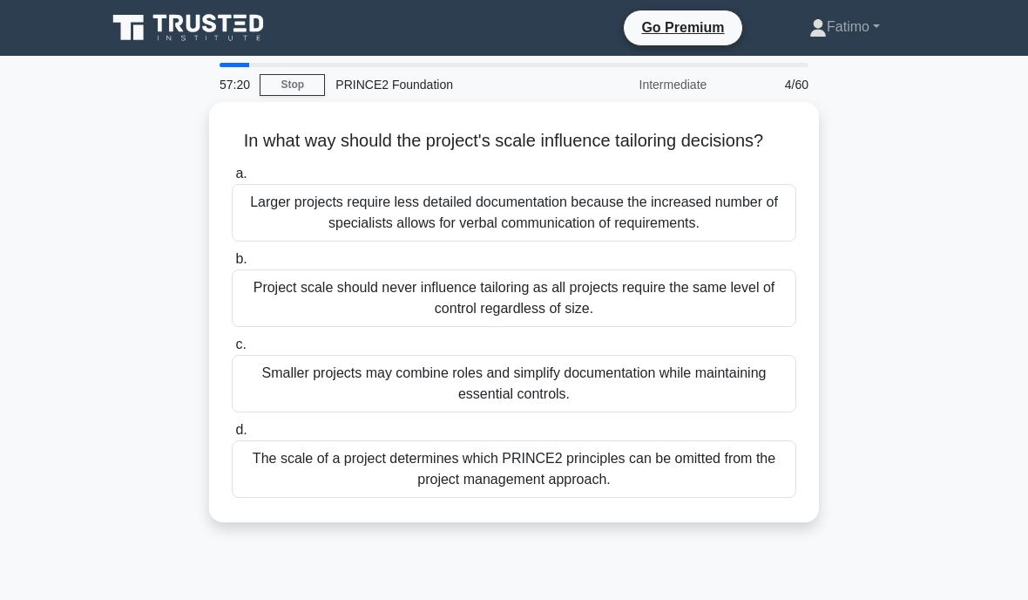
click at [593, 410] on div "Smaller projects may combine roles and simplify documentation while maintaining…" at bounding box center [514, 384] width 565 height 58
click at [232, 350] on input "c. Smaller projects may combine roles and simplify documentation while maintain…" at bounding box center [232, 344] width 0 height 11
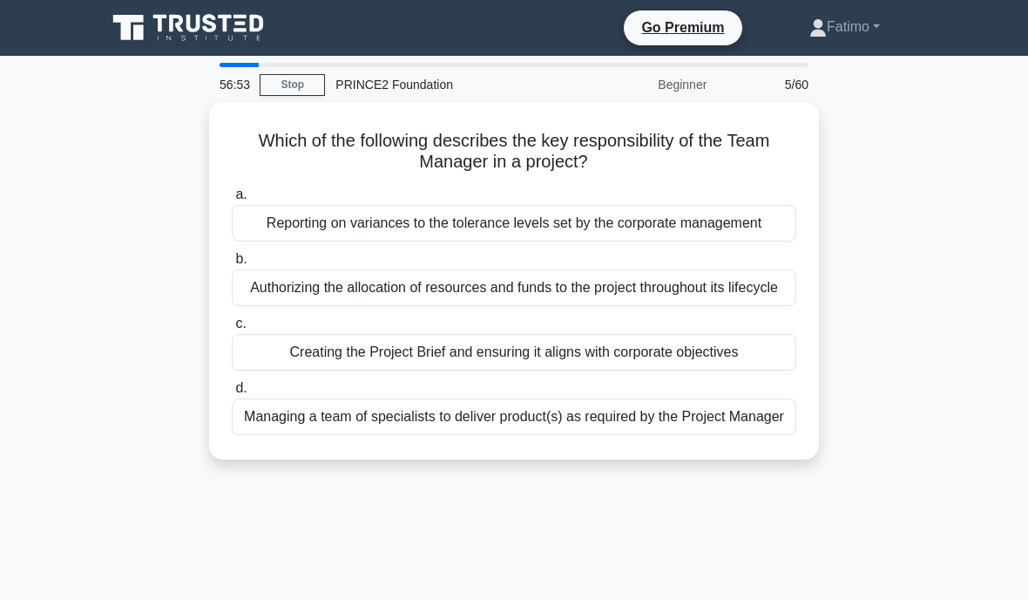
click at [530, 435] on div "Managing a team of specialists to deliver product(s) as required by the Project…" at bounding box center [514, 416] width 565 height 37
click at [232, 394] on input "d. Managing a team of specialists to deliver product(s) as required by the Proj…" at bounding box center [232, 388] width 0 height 11
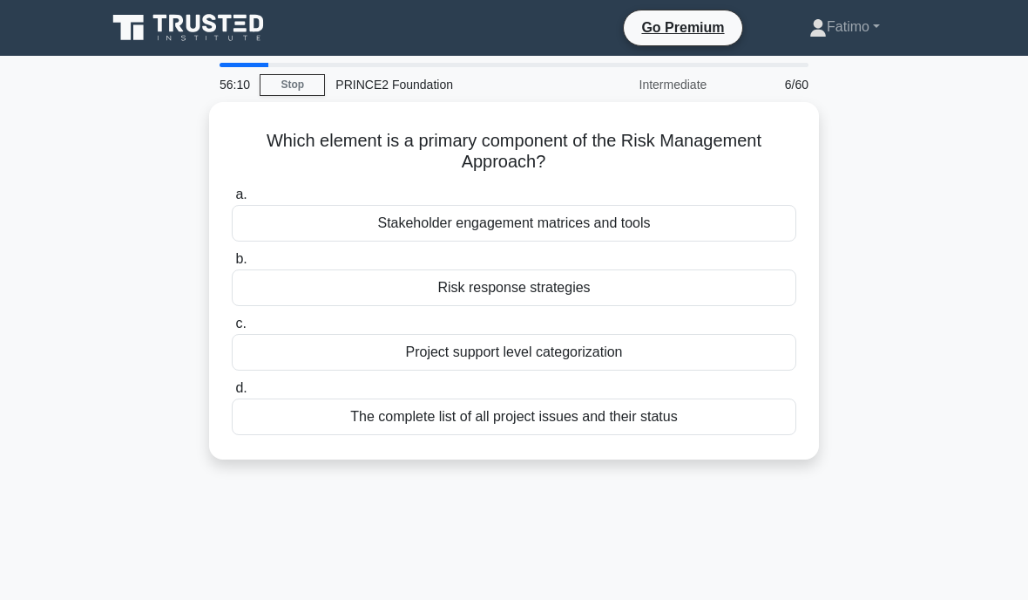
click at [652, 302] on div "Risk response strategies" at bounding box center [514, 287] width 565 height 37
click at [232, 265] on input "b. Risk response strategies" at bounding box center [232, 259] width 0 height 11
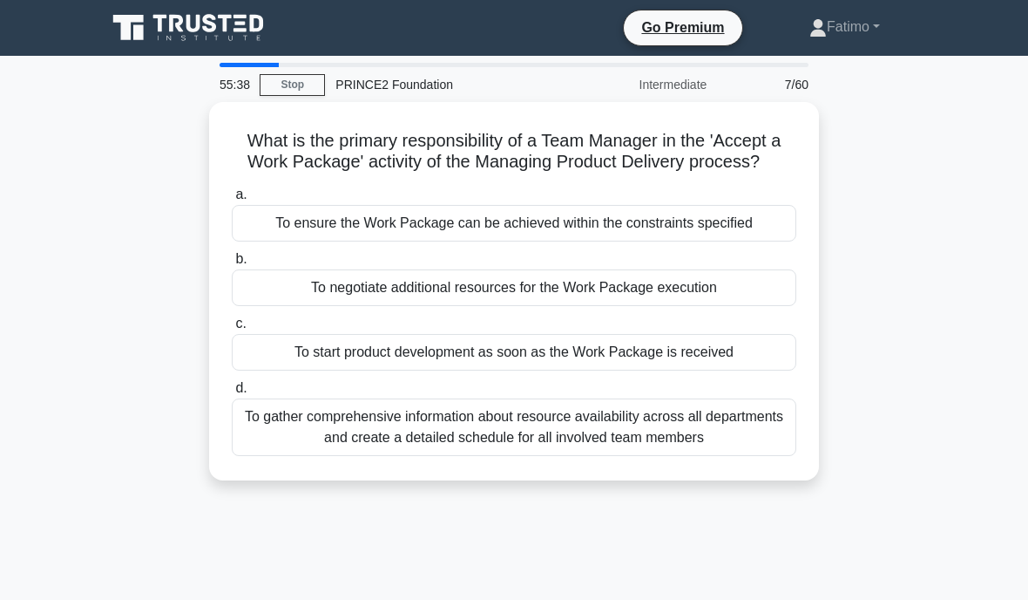
click at [560, 455] on div "To gather comprehensive information about resource availability across all depa…" at bounding box center [514, 427] width 565 height 58
click at [232, 394] on input "d. To gather comprehensive information about resource availability across all d…" at bounding box center [232, 388] width 0 height 11
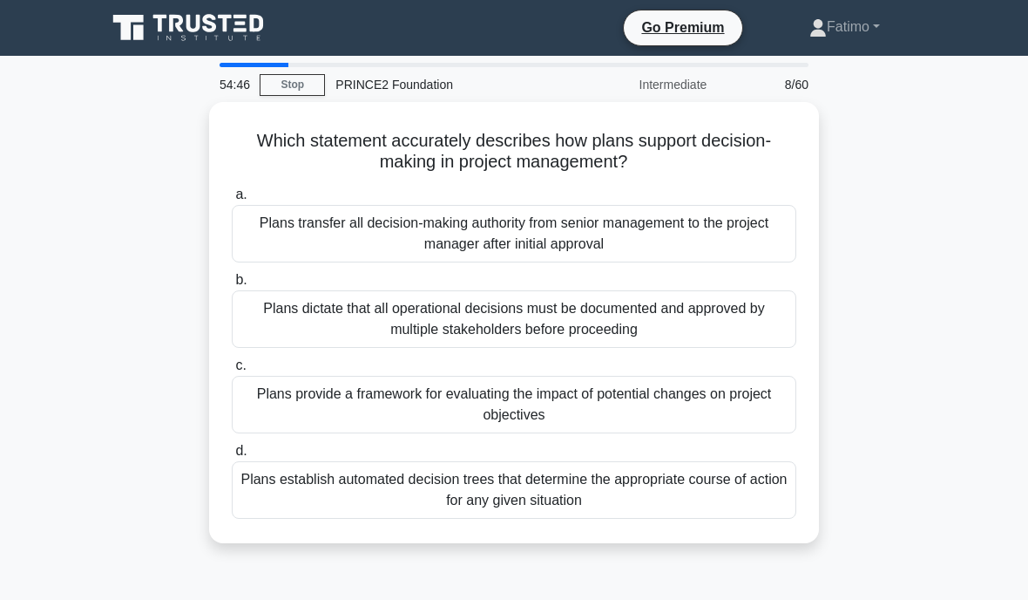
click at [508, 479] on div "Plans establish automated decision trees that determine the appropriate course …" at bounding box center [514, 490] width 565 height 58
click at [232, 457] on input "d. Plans establish automated decision trees that determine the appropriate cour…" at bounding box center [232, 450] width 0 height 11
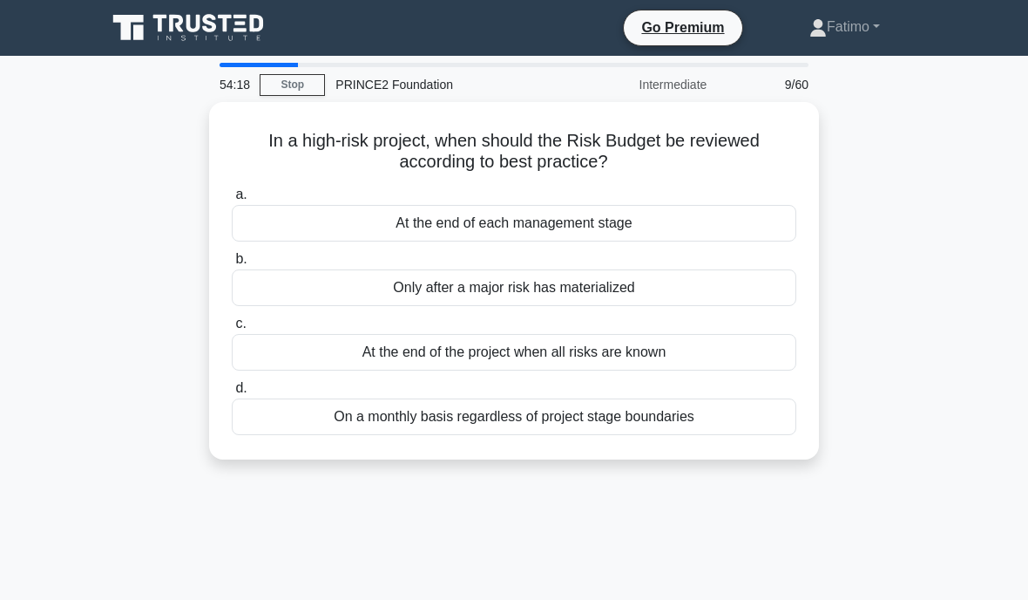
click at [686, 214] on div "At the end of each management stage" at bounding box center [514, 223] width 565 height 37
click at [232, 200] on input "a. At the end of each management stage" at bounding box center [232, 194] width 0 height 11
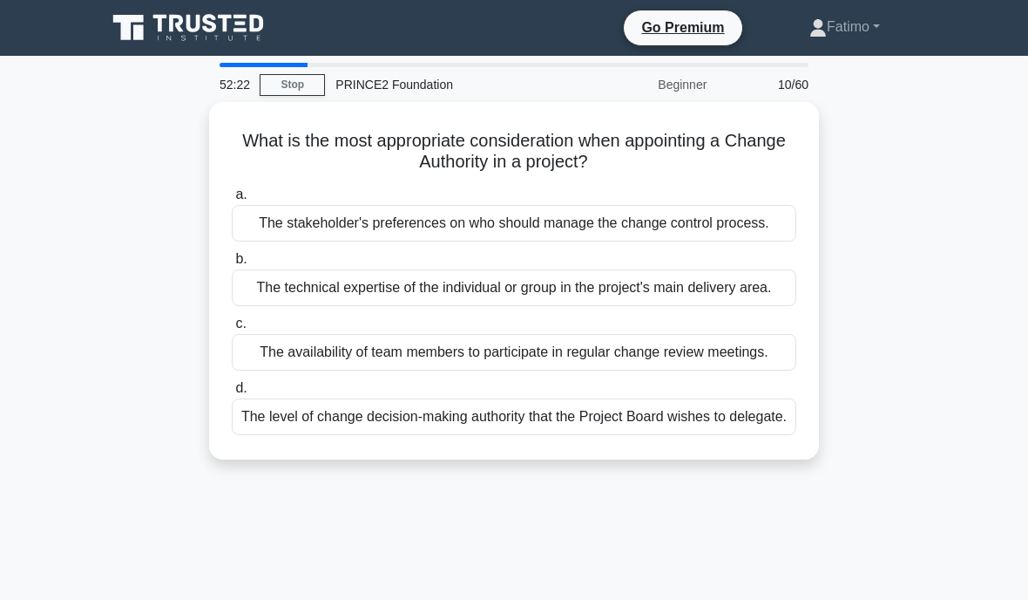
click at [317, 84] on link "Stop" at bounding box center [292, 85] width 65 height 22
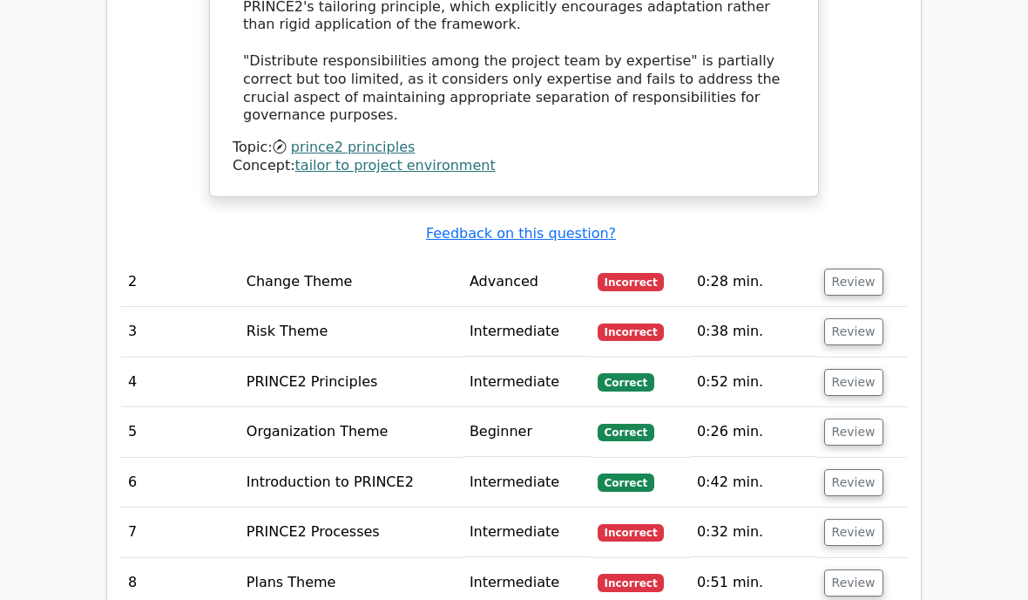
scroll to position [2299, 0]
